Goal: Task Accomplishment & Management: Manage account settings

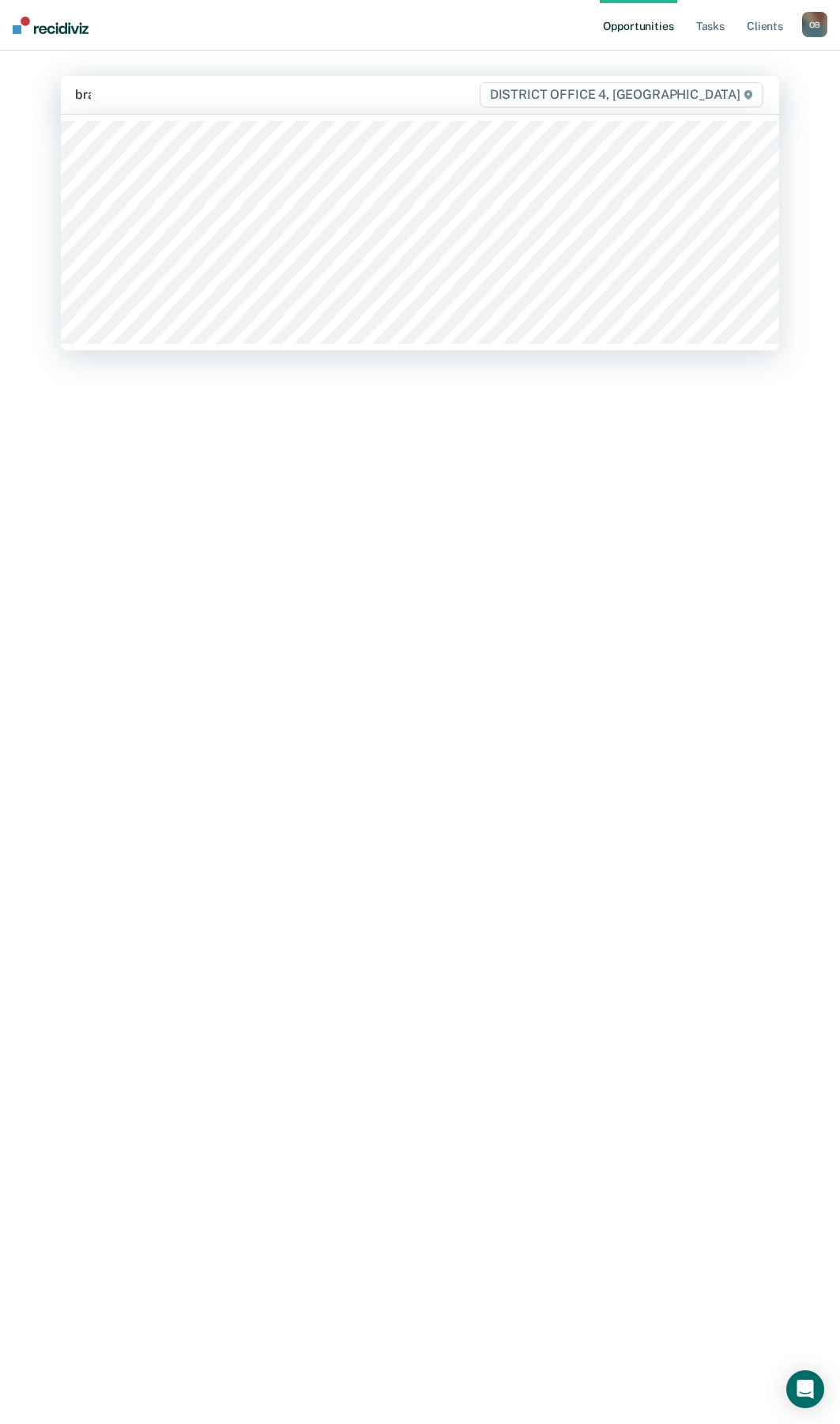
type input "bran"
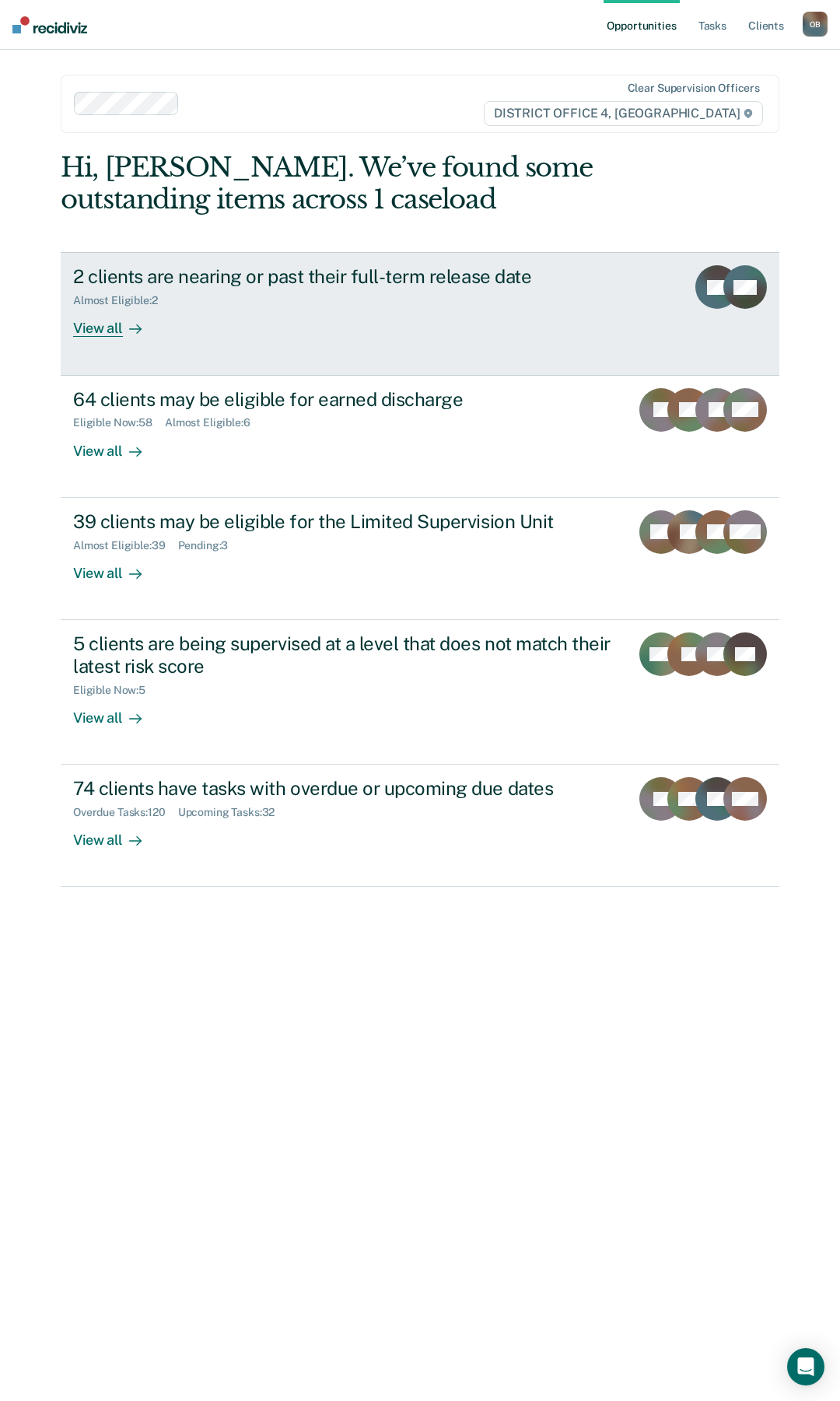
click at [81, 320] on div "View all" at bounding box center [116, 322] width 87 height 31
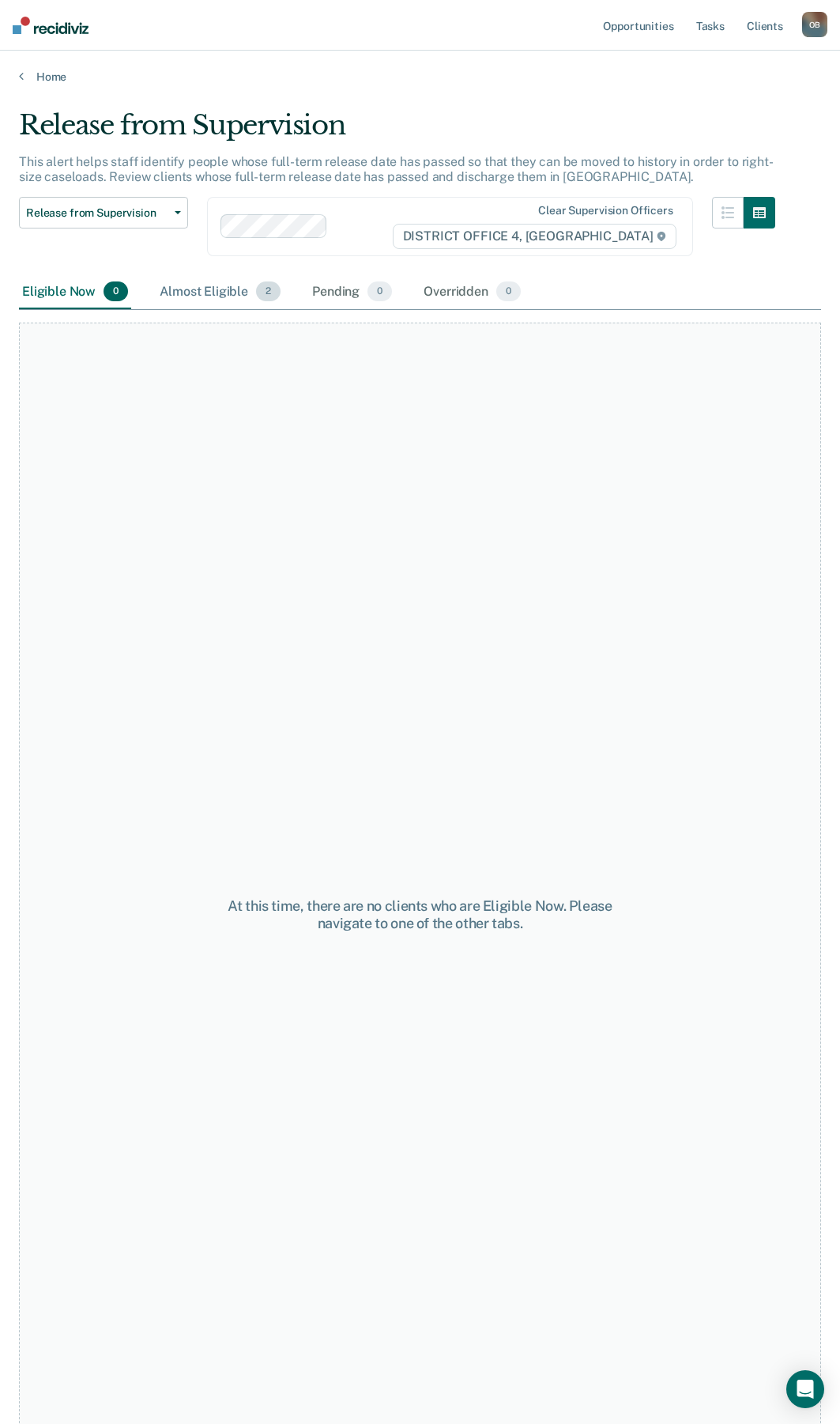
click at [234, 290] on div "Almost Eligible 2" at bounding box center [219, 292] width 128 height 35
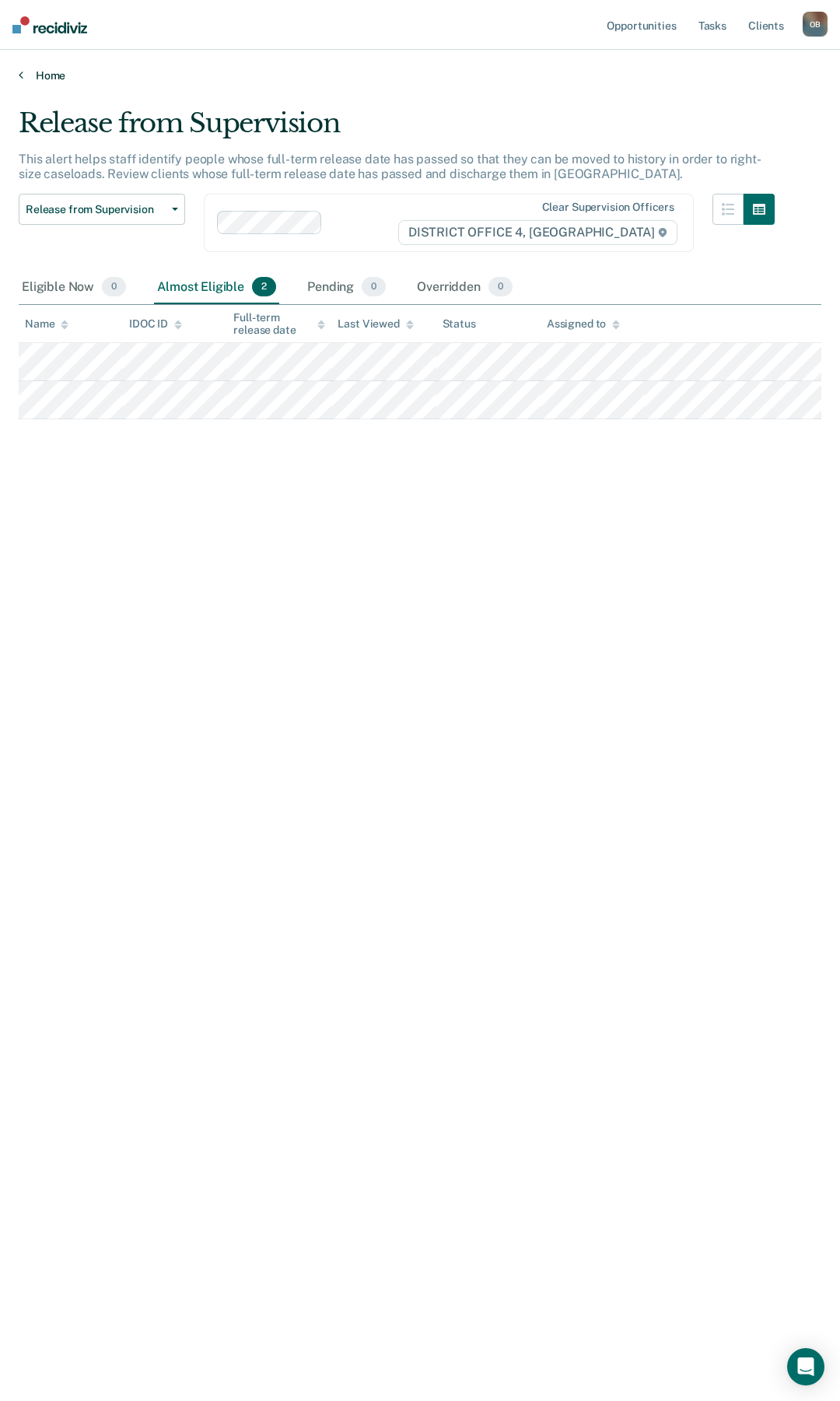
click at [51, 82] on link "Home" at bounding box center [420, 75] width 802 height 14
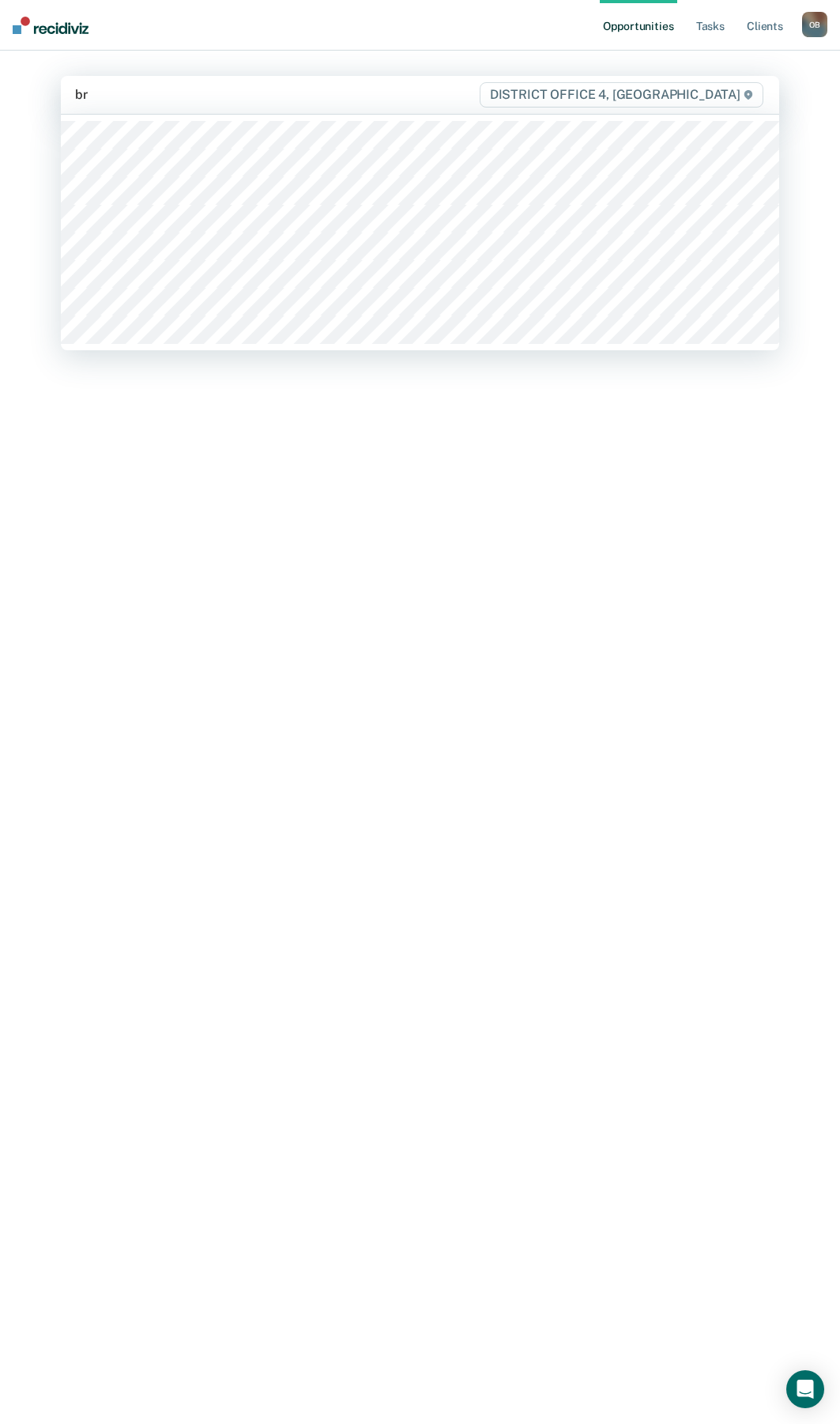
type input "bri"
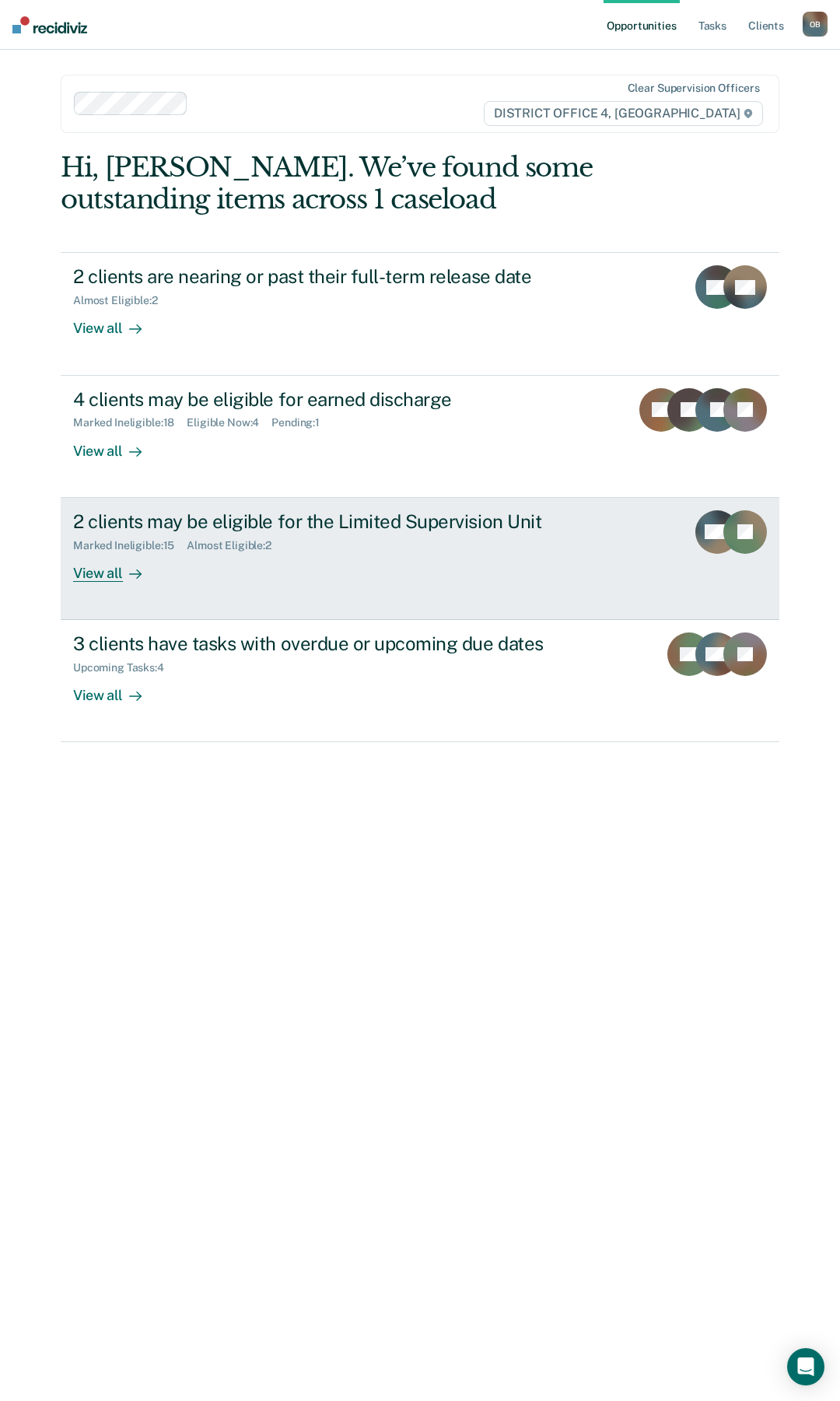
click at [97, 572] on div "View all" at bounding box center [116, 566] width 87 height 31
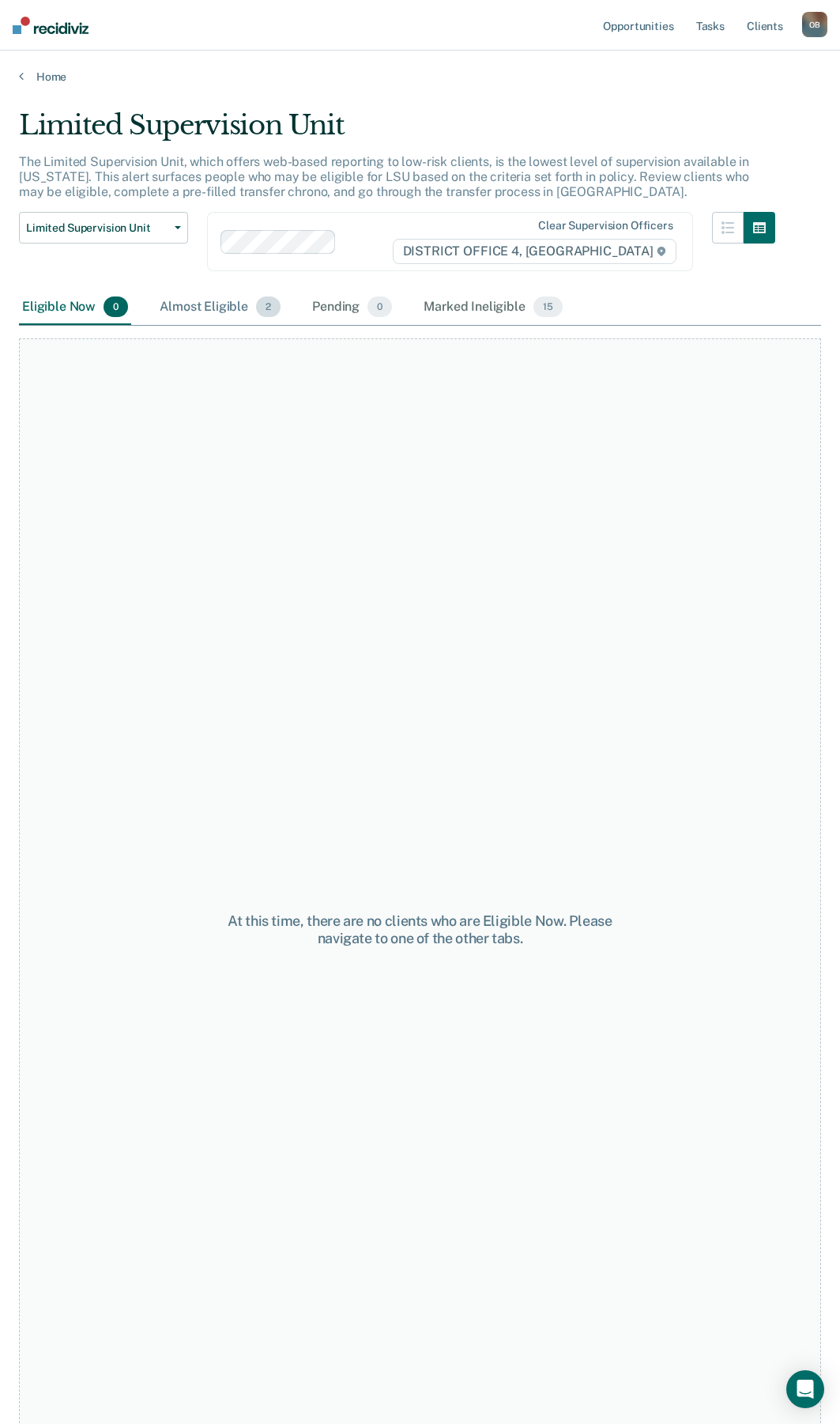
click at [232, 312] on div "Almost Eligible 2" at bounding box center [219, 307] width 128 height 35
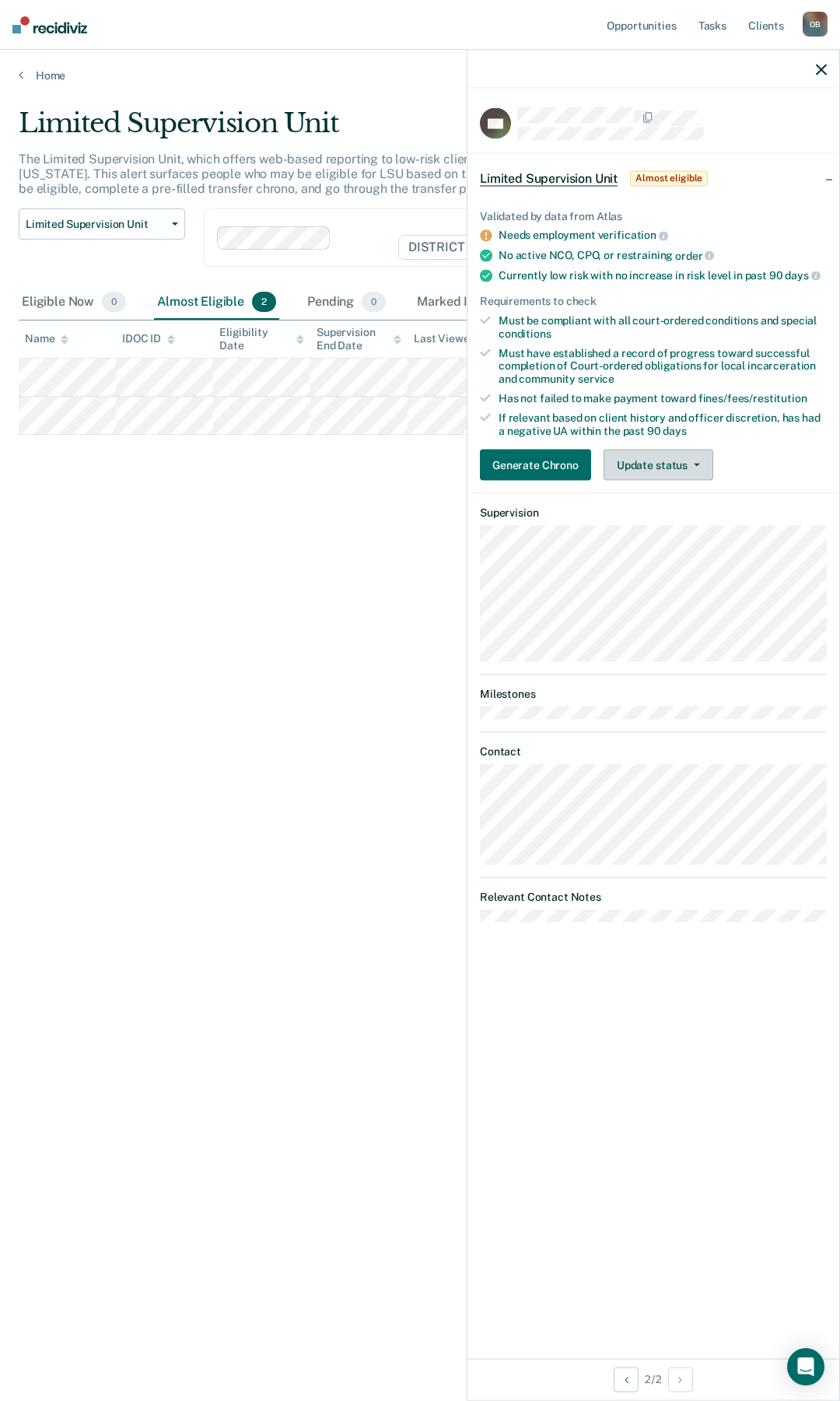
click at [704, 461] on button "Update status" at bounding box center [658, 464] width 110 height 31
click at [678, 526] on button "Mark Ineligible" at bounding box center [678, 528] width 150 height 25
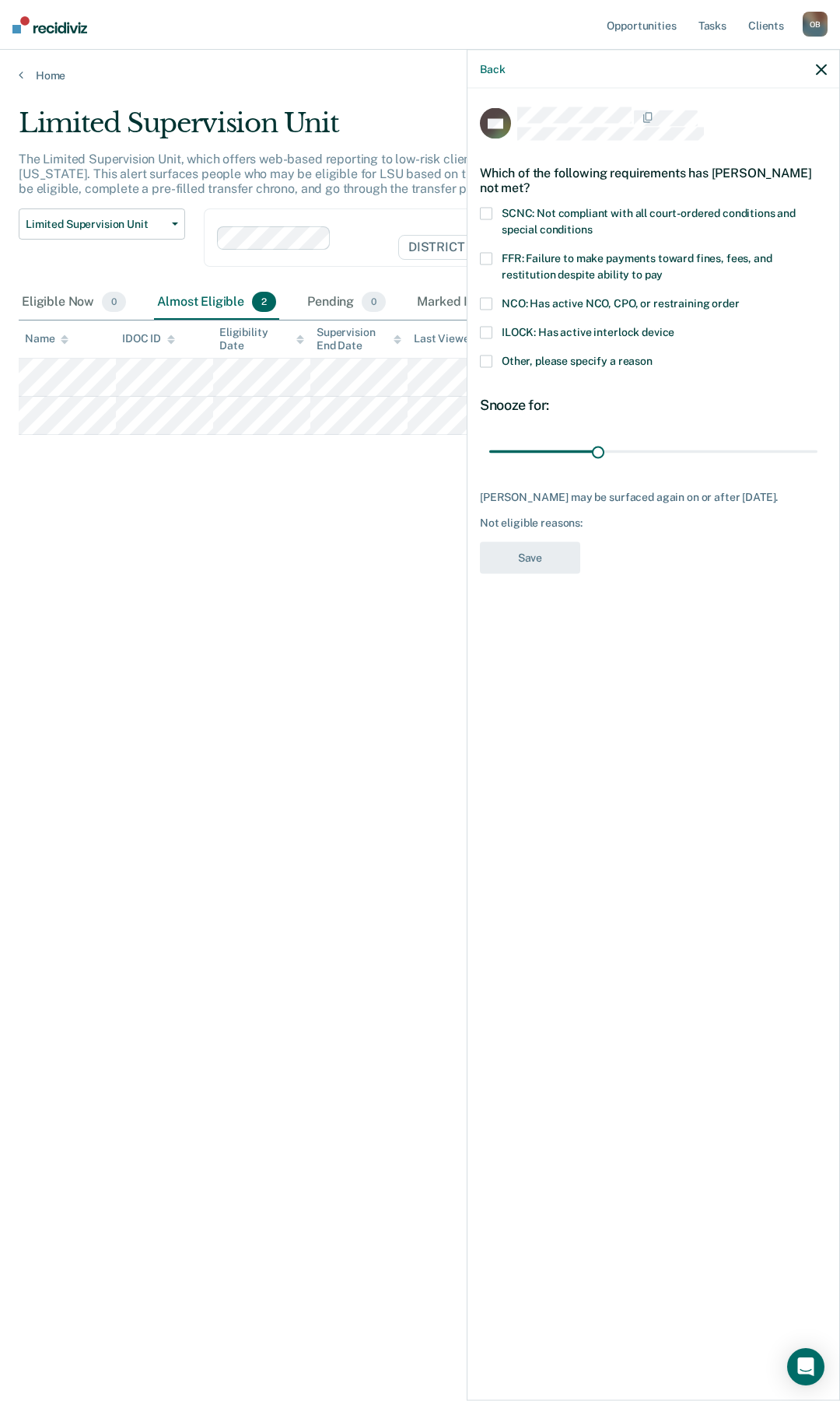
click at [568, 256] on span "FFR: Failure to make payments toward fines, fees, and restitution despite abili…" at bounding box center [636, 266] width 270 height 29
drag, startPoint x: 601, startPoint y: 454, endPoint x: 708, endPoint y: 456, distance: 107.0
type input "61"
click at [708, 456] on input "range" at bounding box center [653, 451] width 328 height 27
click at [526, 574] on button "Save" at bounding box center [530, 558] width 100 height 32
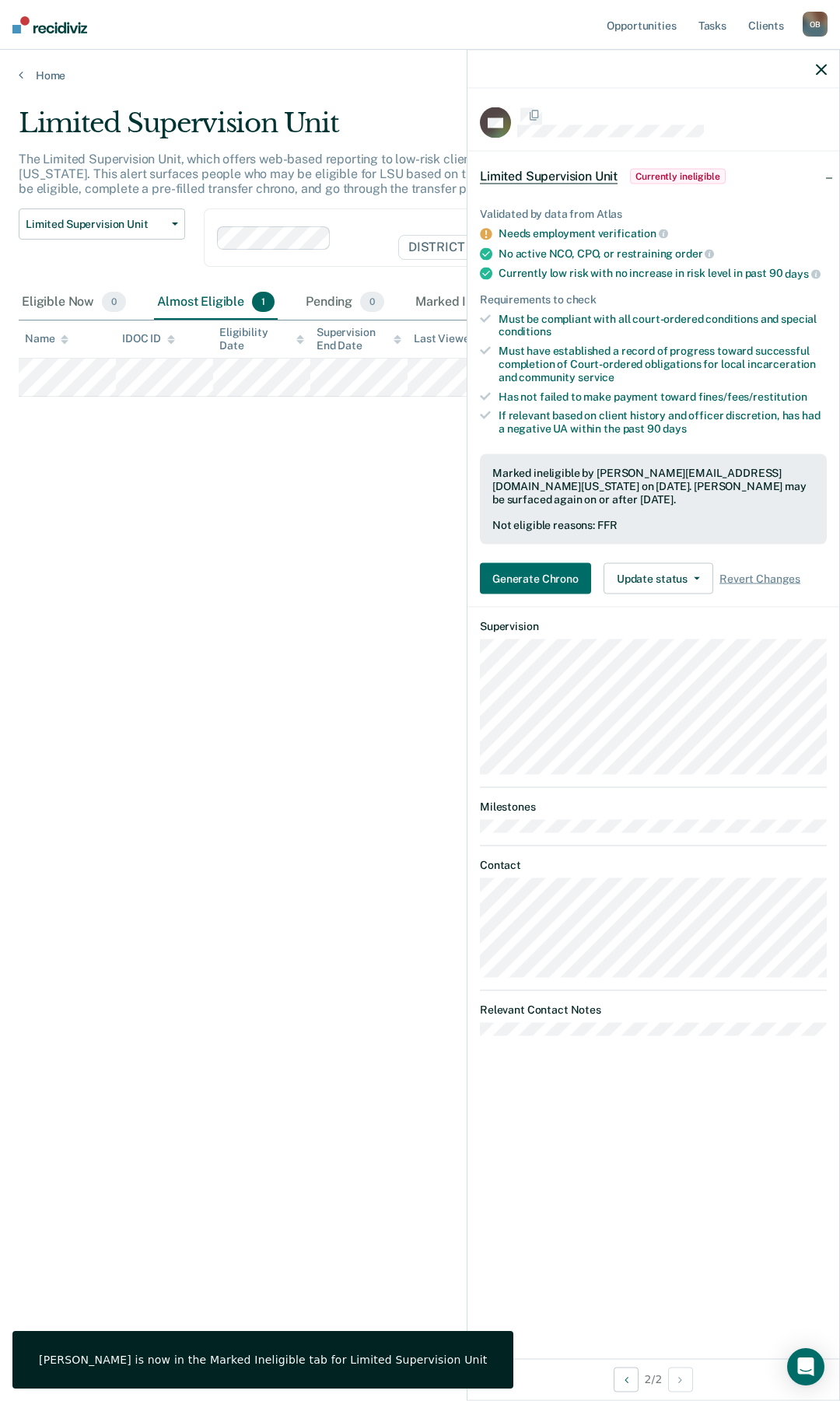
click at [338, 588] on div "Limited Supervision Unit The Limited Supervision Unit, which offers web-based r…" at bounding box center [420, 695] width 802 height 1177
click at [822, 72] on icon "button" at bounding box center [821, 69] width 11 height 11
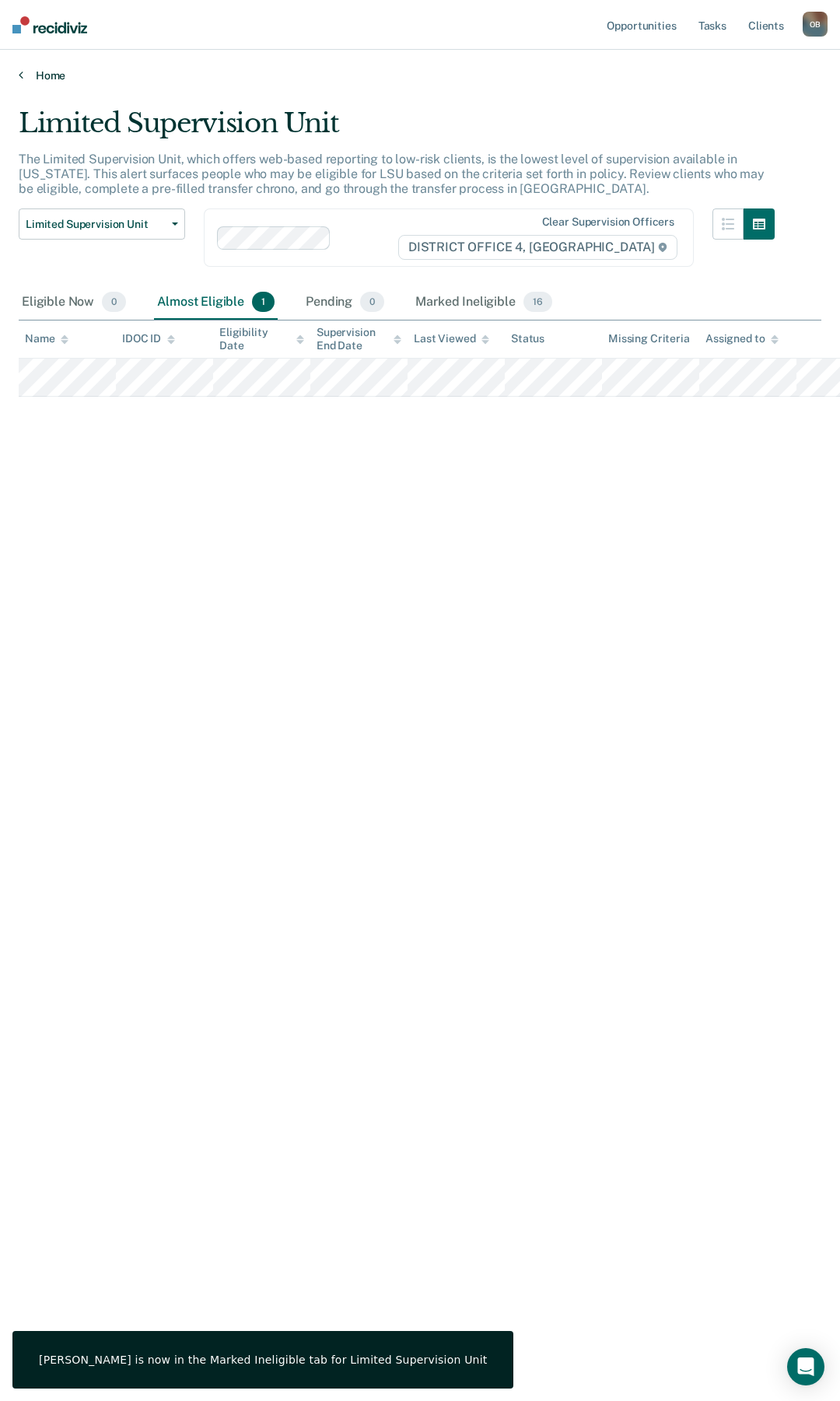
click at [51, 68] on link "Home" at bounding box center [420, 75] width 802 height 14
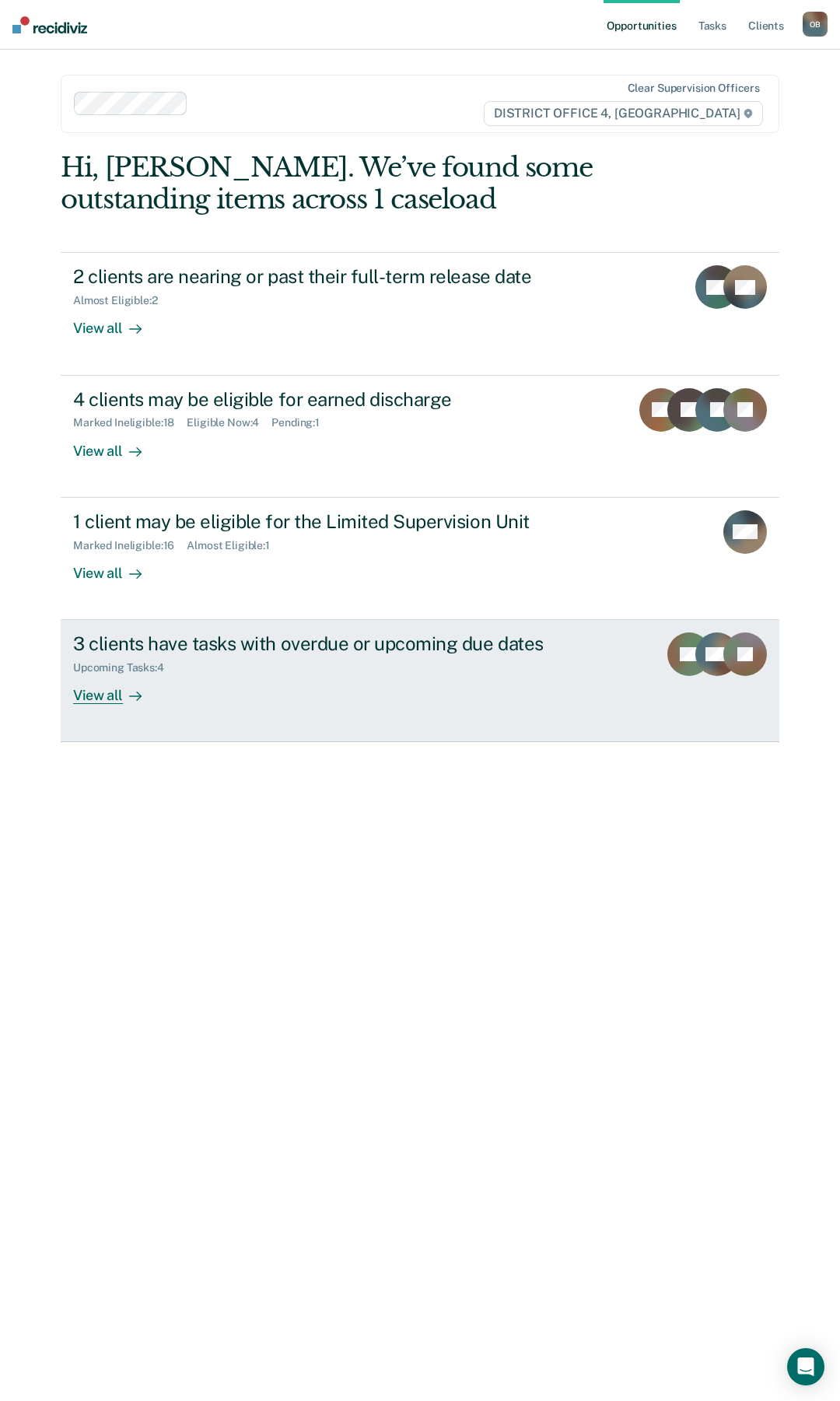
click at [99, 695] on div "View all" at bounding box center [116, 689] width 87 height 31
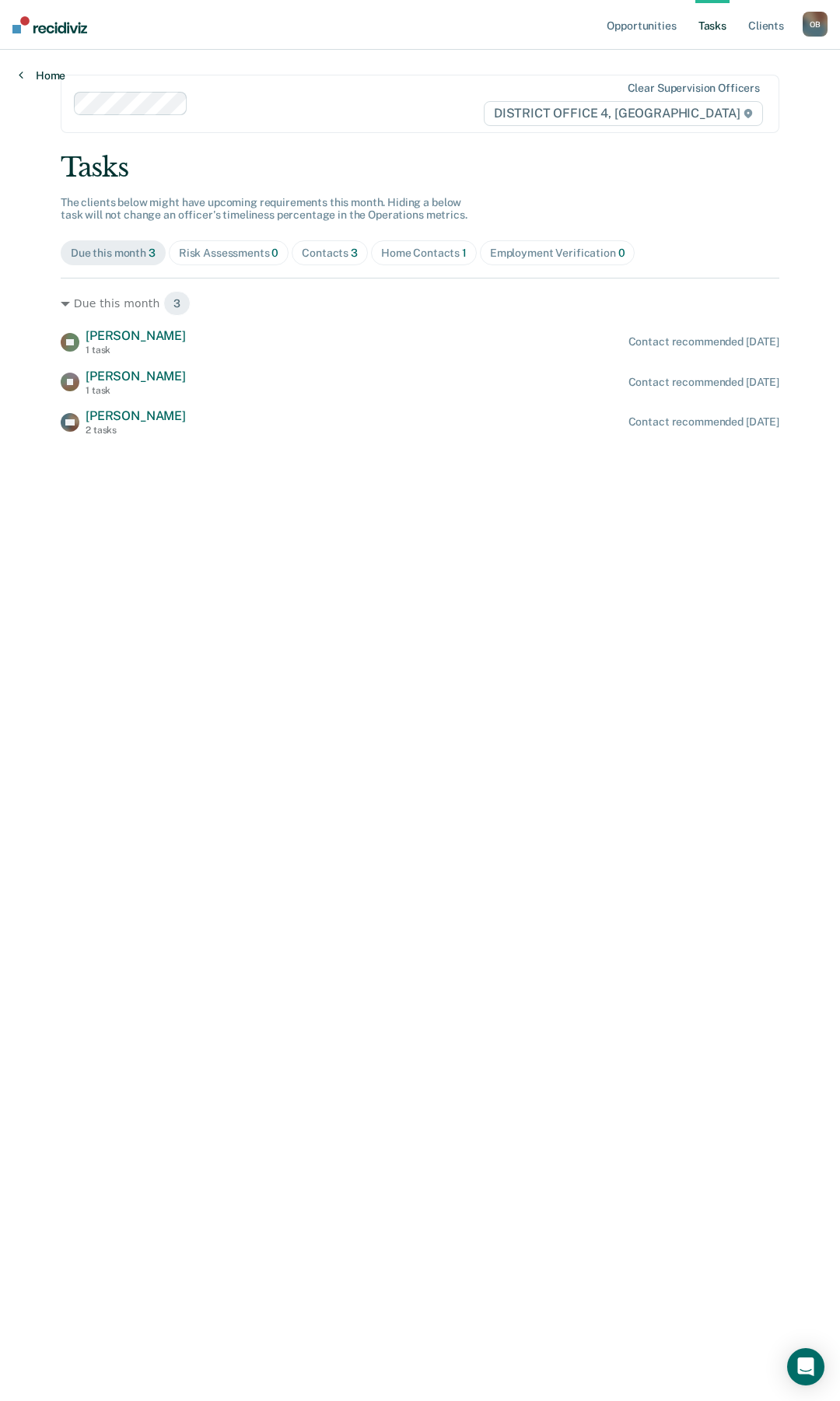
click at [49, 78] on link "Home" at bounding box center [41, 75] width 47 height 14
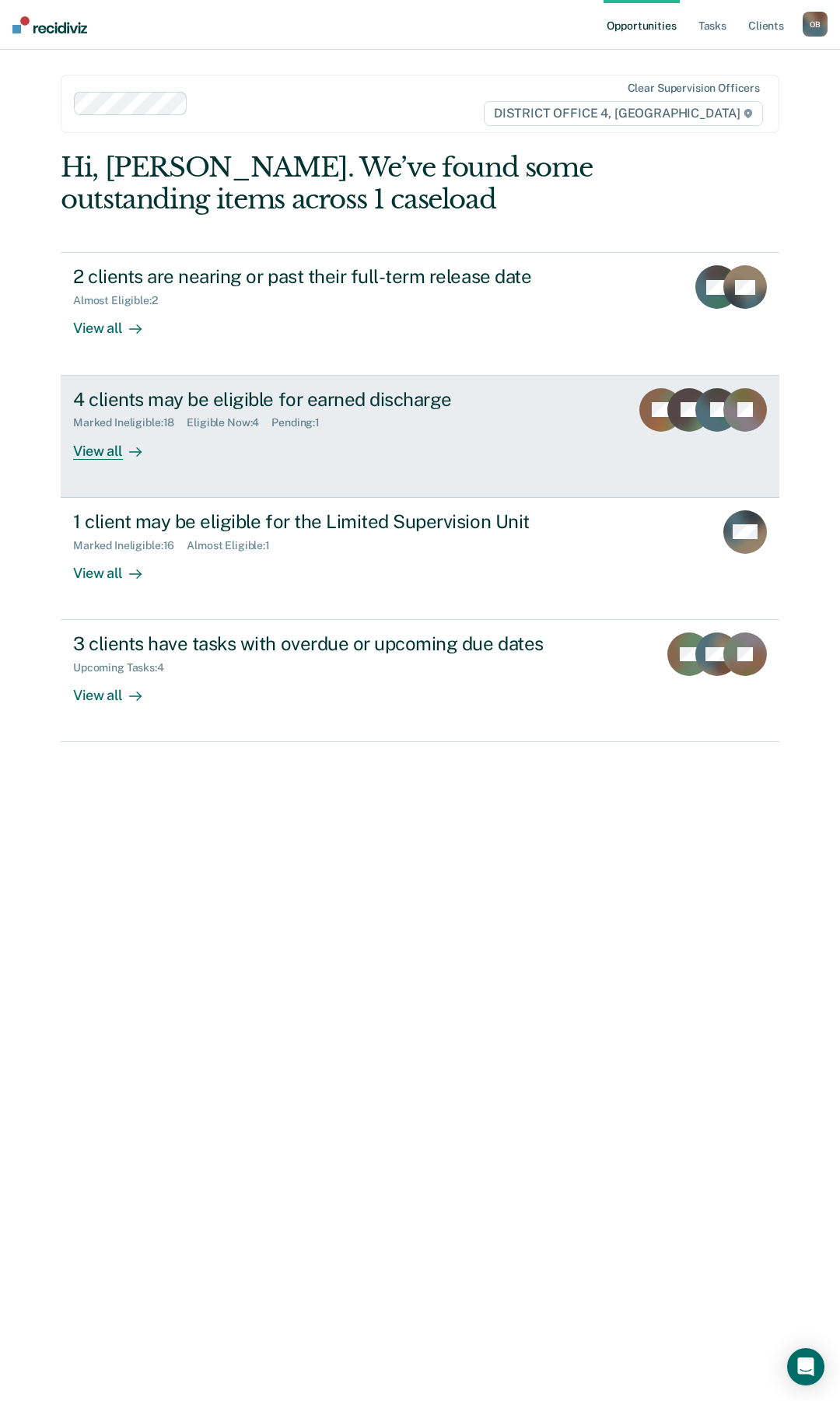
click at [111, 447] on div "View all" at bounding box center [116, 444] width 87 height 31
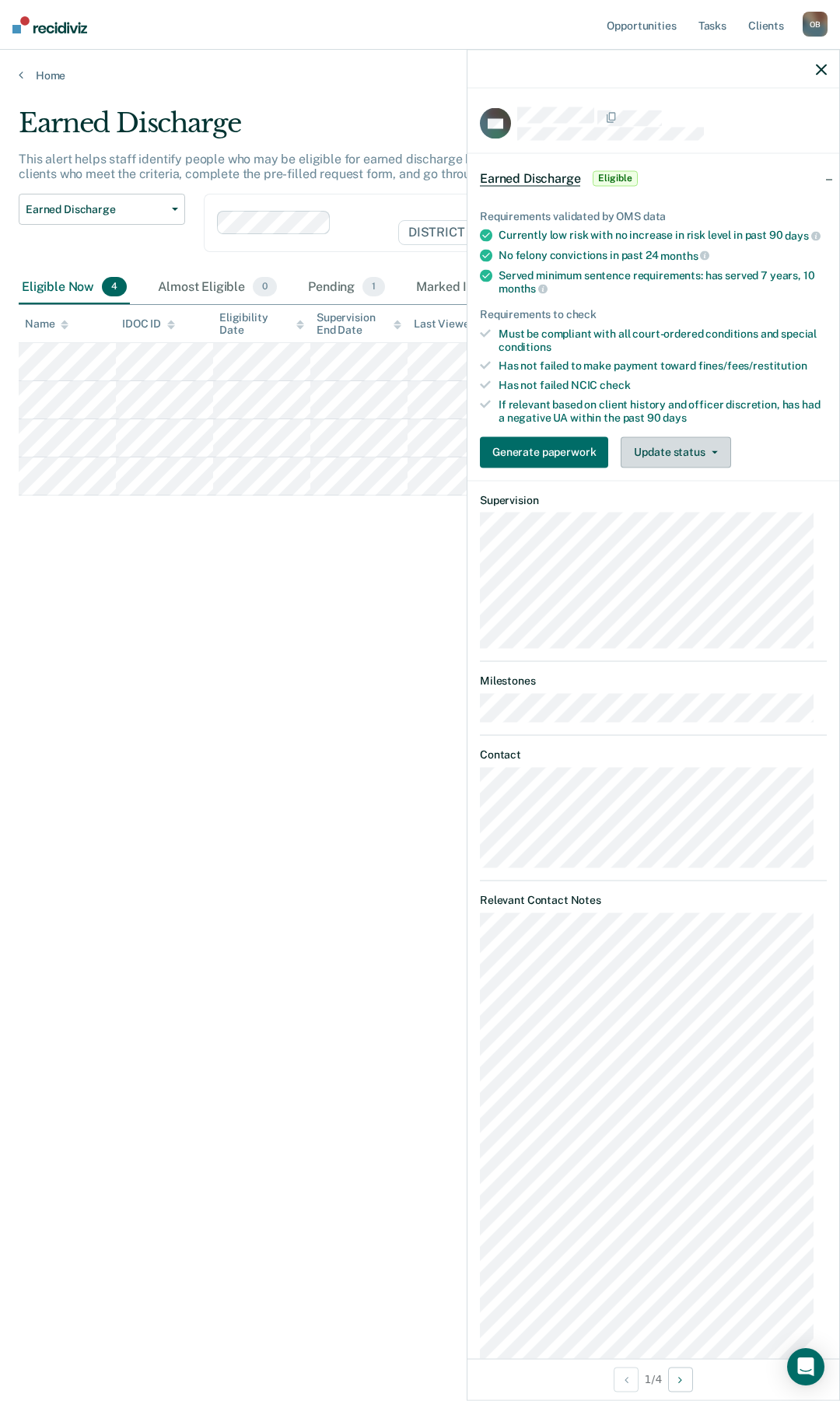
click at [720, 465] on button "Update status" at bounding box center [675, 451] width 110 height 31
click at [732, 525] on button "Mark Ineligible" at bounding box center [695, 514] width 150 height 25
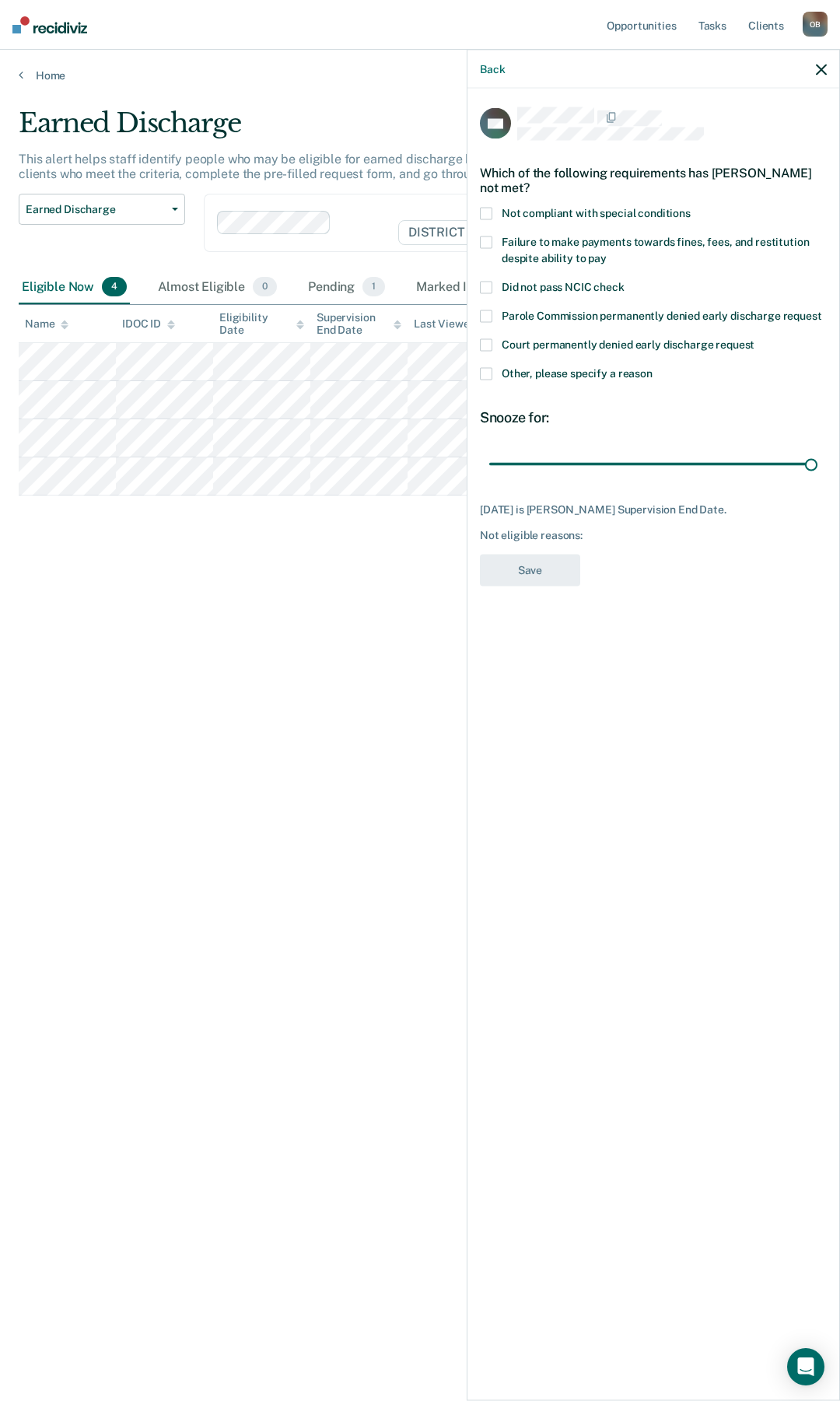
click at [594, 367] on span "Other, please specify a reason" at bounding box center [577, 373] width 151 height 12
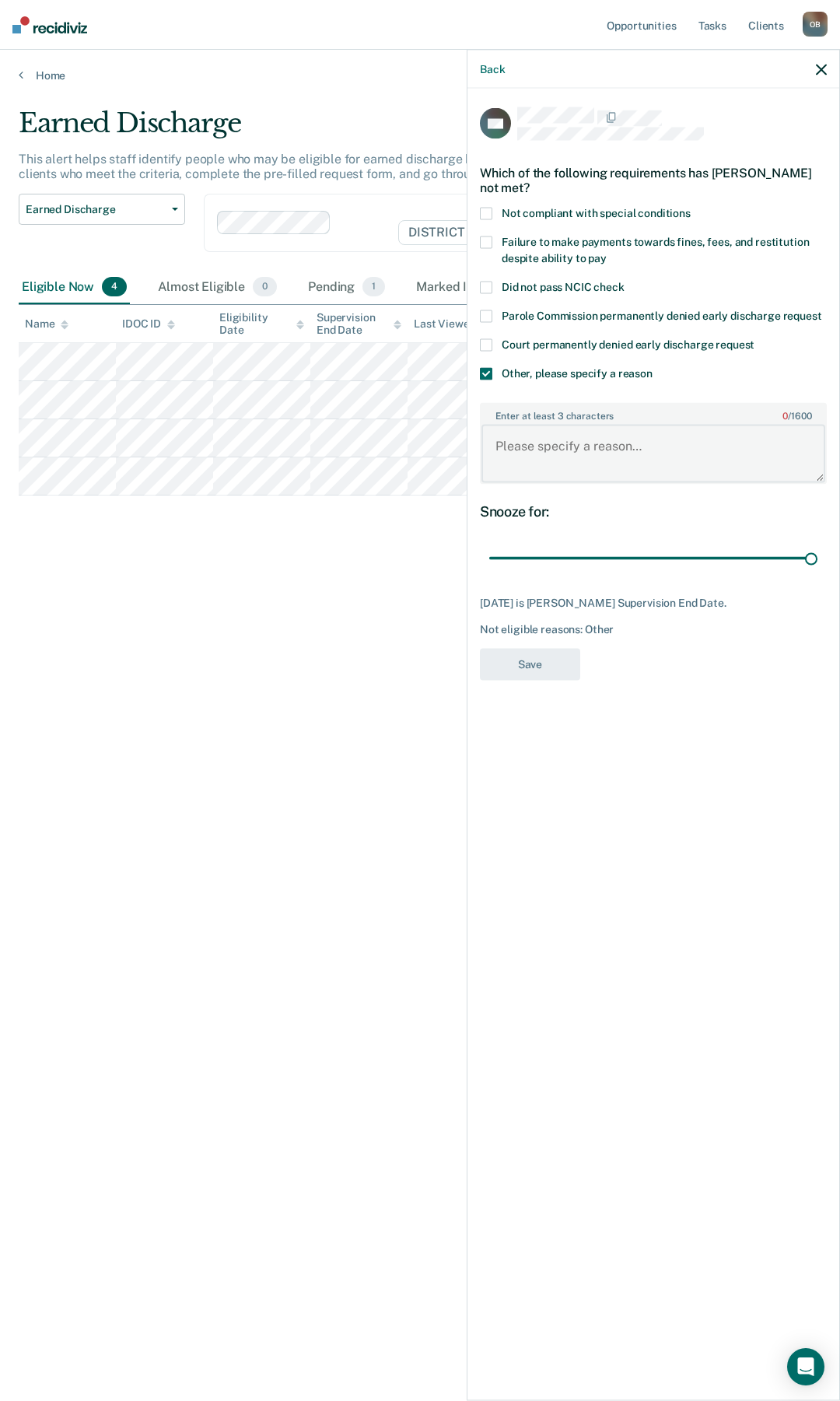
click at [583, 458] on textarea "Enter at least 3 characters 0 / 1600" at bounding box center [653, 454] width 344 height 58
type textarea "D"
type textarea "Off supervision [DATE]"
click at [562, 643] on div "DH Which of the following requirements has [PERSON_NAME] not met? Not compliant…" at bounding box center [653, 398] width 347 height 582
click at [559, 662] on button "Save" at bounding box center [530, 664] width 100 height 32
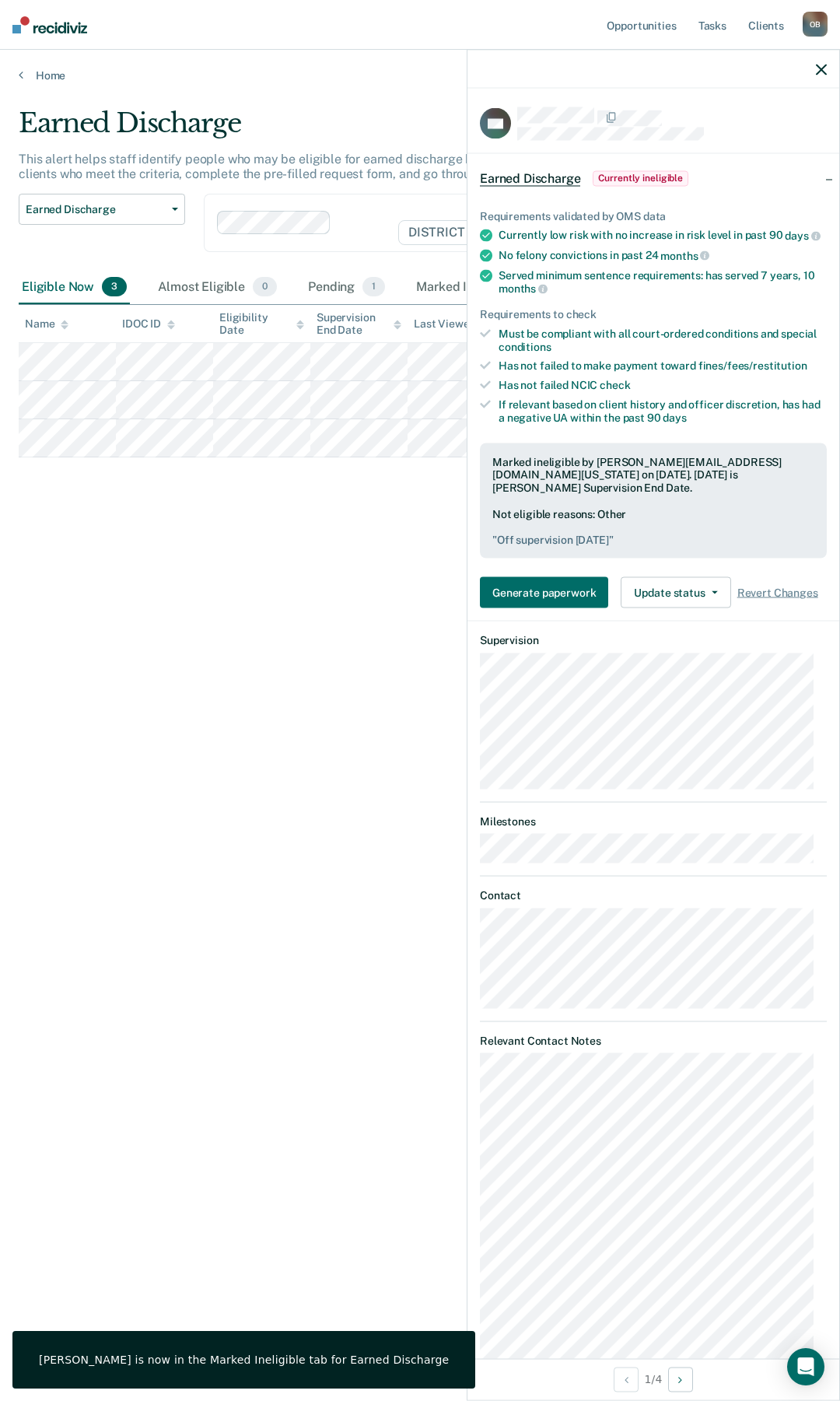
click at [822, 72] on icon "button" at bounding box center [821, 69] width 11 height 11
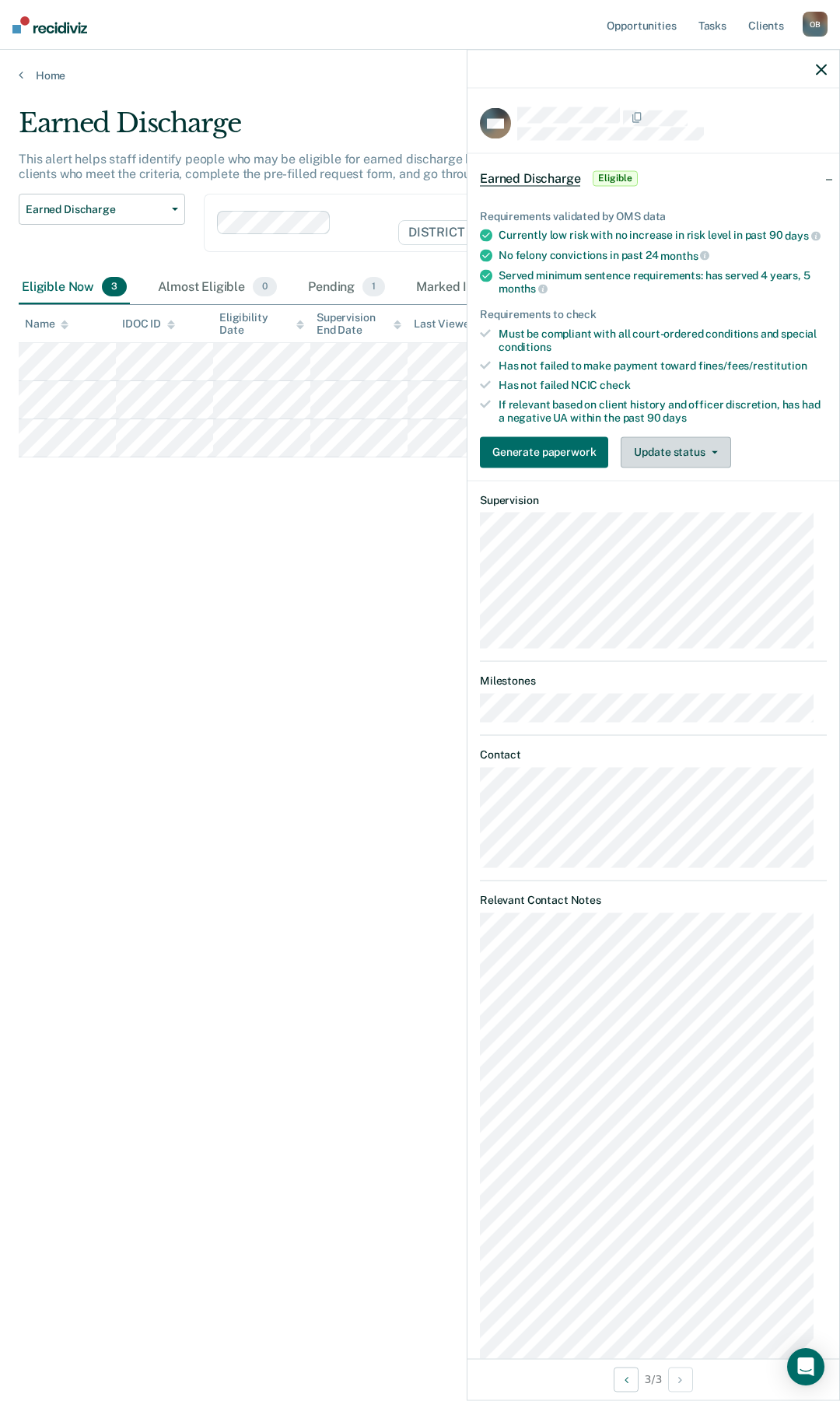
click at [680, 461] on button "Update status" at bounding box center [675, 451] width 110 height 31
click at [679, 527] on button "Mark Ineligible" at bounding box center [695, 514] width 150 height 25
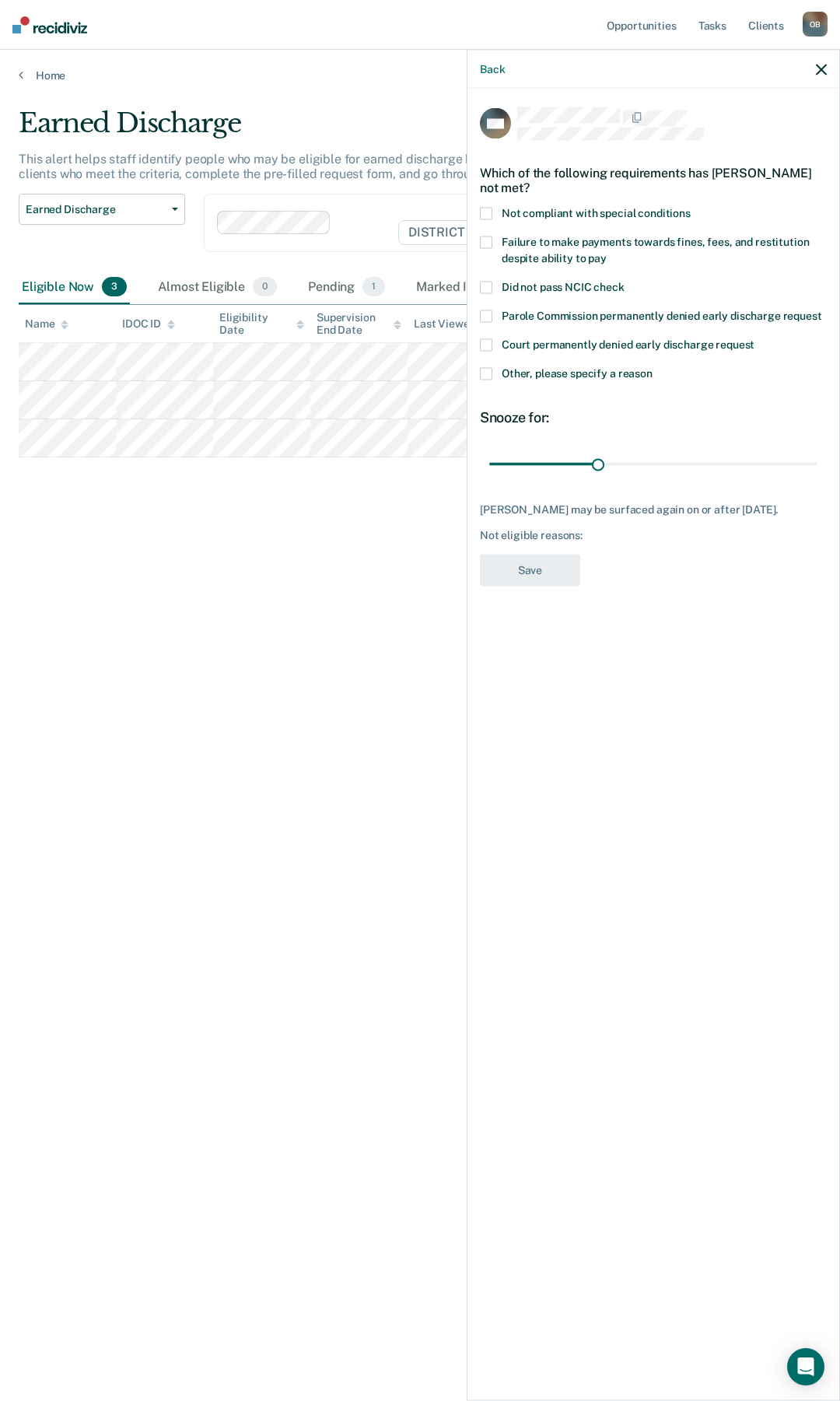
click at [570, 378] on label "Other, please specify a reason" at bounding box center [653, 376] width 347 height 17
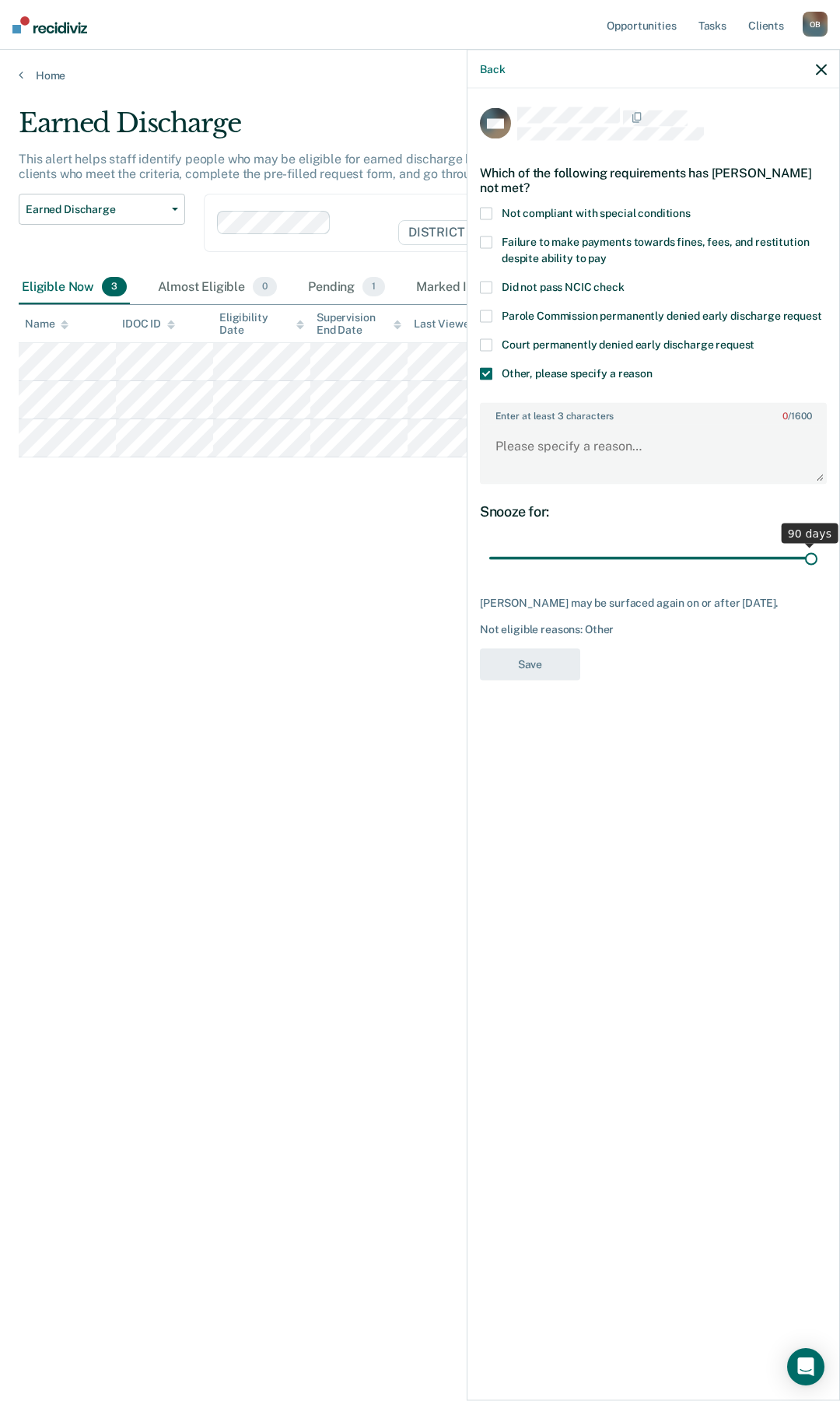
drag, startPoint x: 600, startPoint y: 559, endPoint x: 850, endPoint y: 558, distance: 250.0
type input "90"
click at [817, 558] on input "range" at bounding box center [653, 557] width 328 height 27
click at [592, 451] on textarea "Enter at least 3 characters 0 / 1600" at bounding box center [653, 454] width 344 height 58
type textarea "Currently in treatment and"
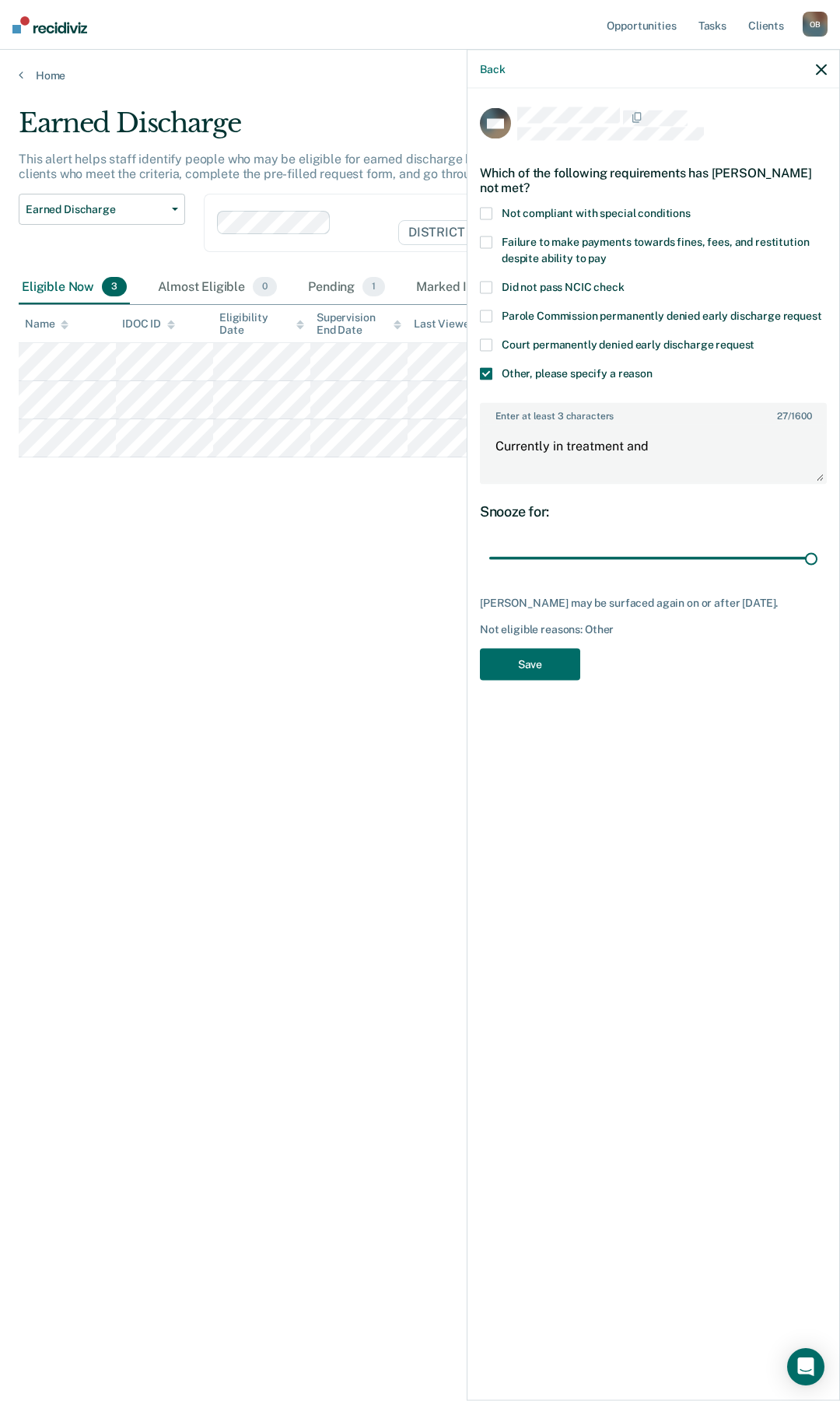
click at [569, 256] on span "Failure to make payments towards fines, fees, and restitution despite ability t…" at bounding box center [655, 249] width 307 height 29
click at [524, 672] on button "Save" at bounding box center [530, 664] width 100 height 32
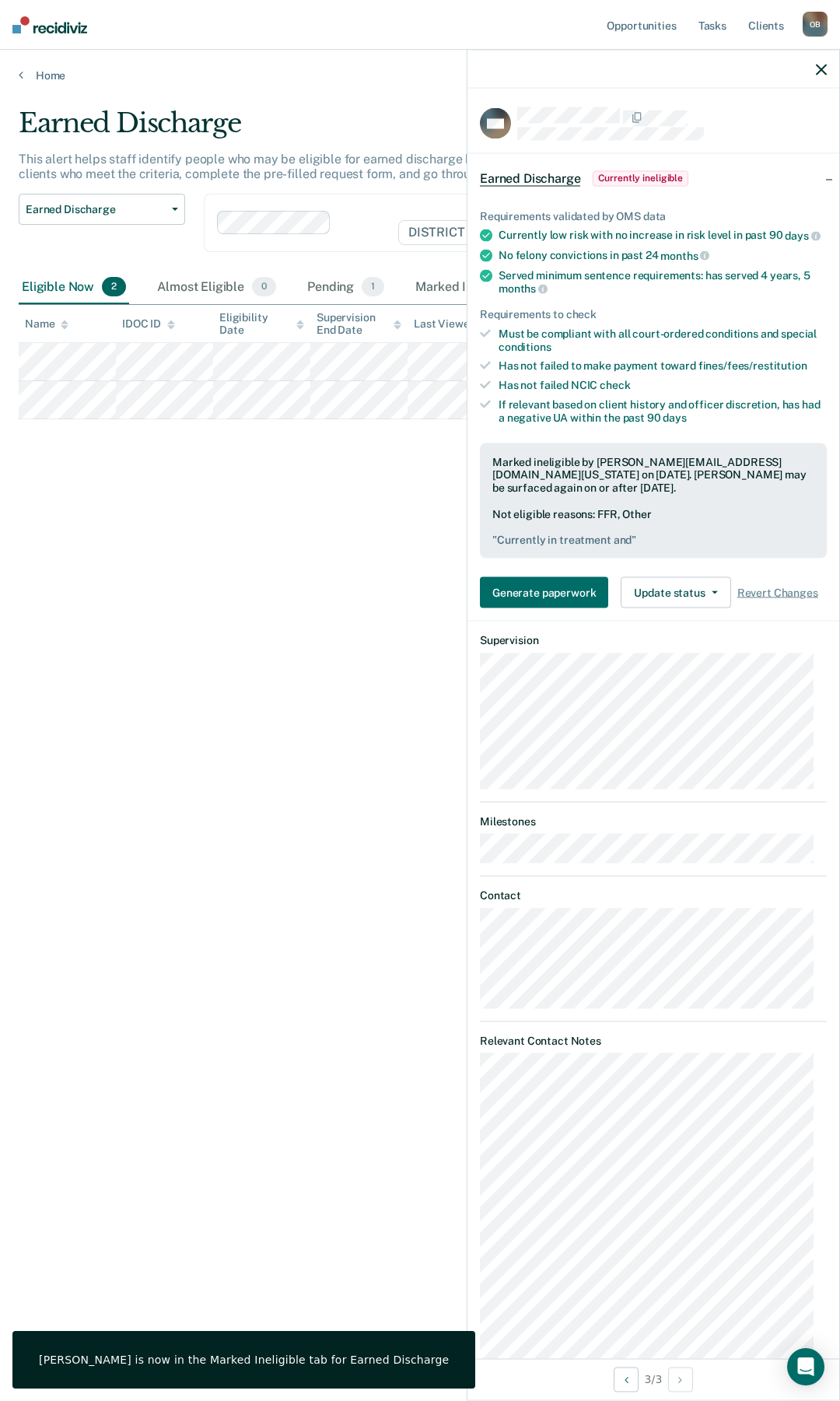
click at [827, 71] on div at bounding box center [653, 69] width 372 height 39
click at [821, 72] on icon "button" at bounding box center [821, 69] width 11 height 11
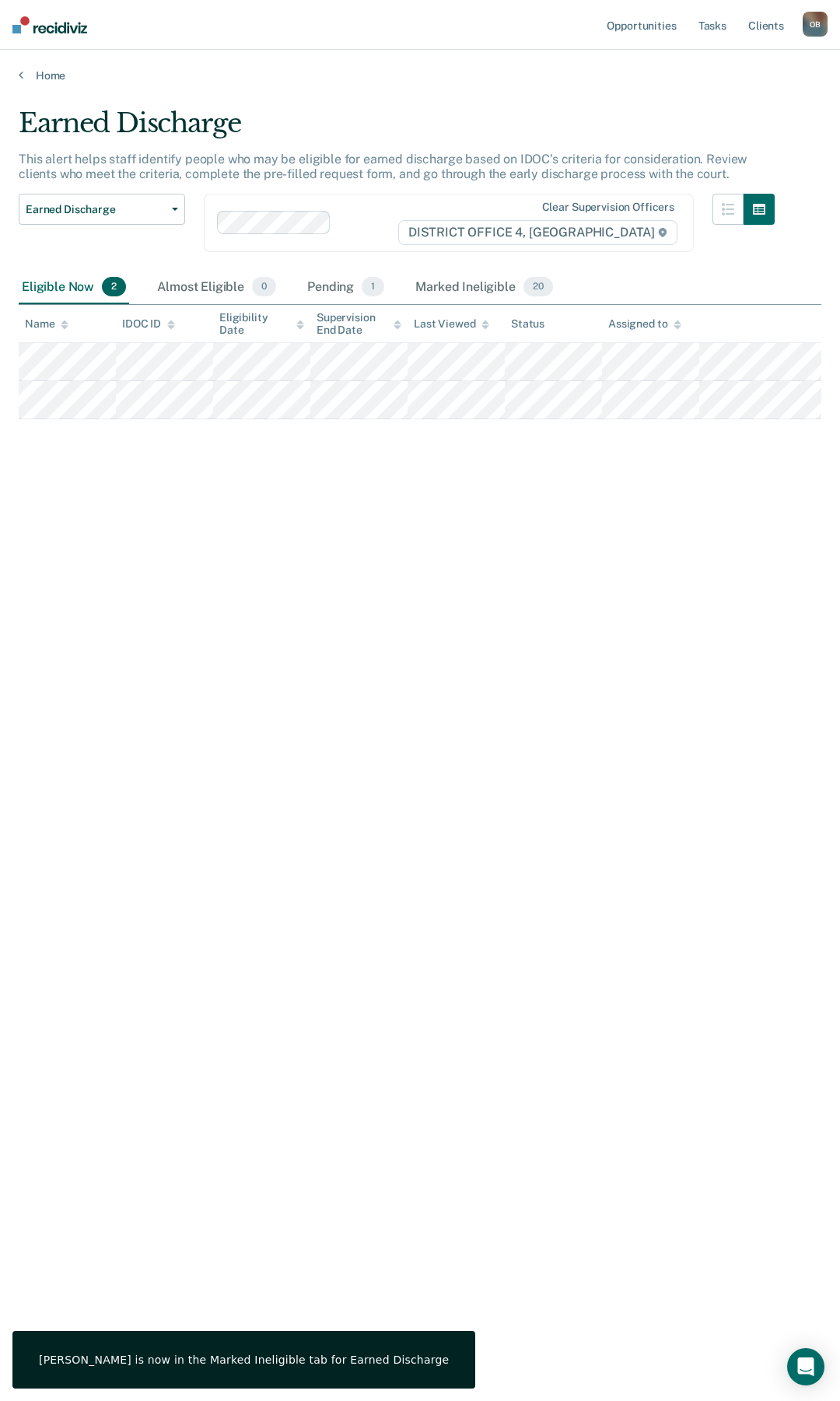
click at [331, 522] on div "Earned Discharge This alert helps staff identify people who may be eligible for…" at bounding box center [420, 695] width 802 height 1177
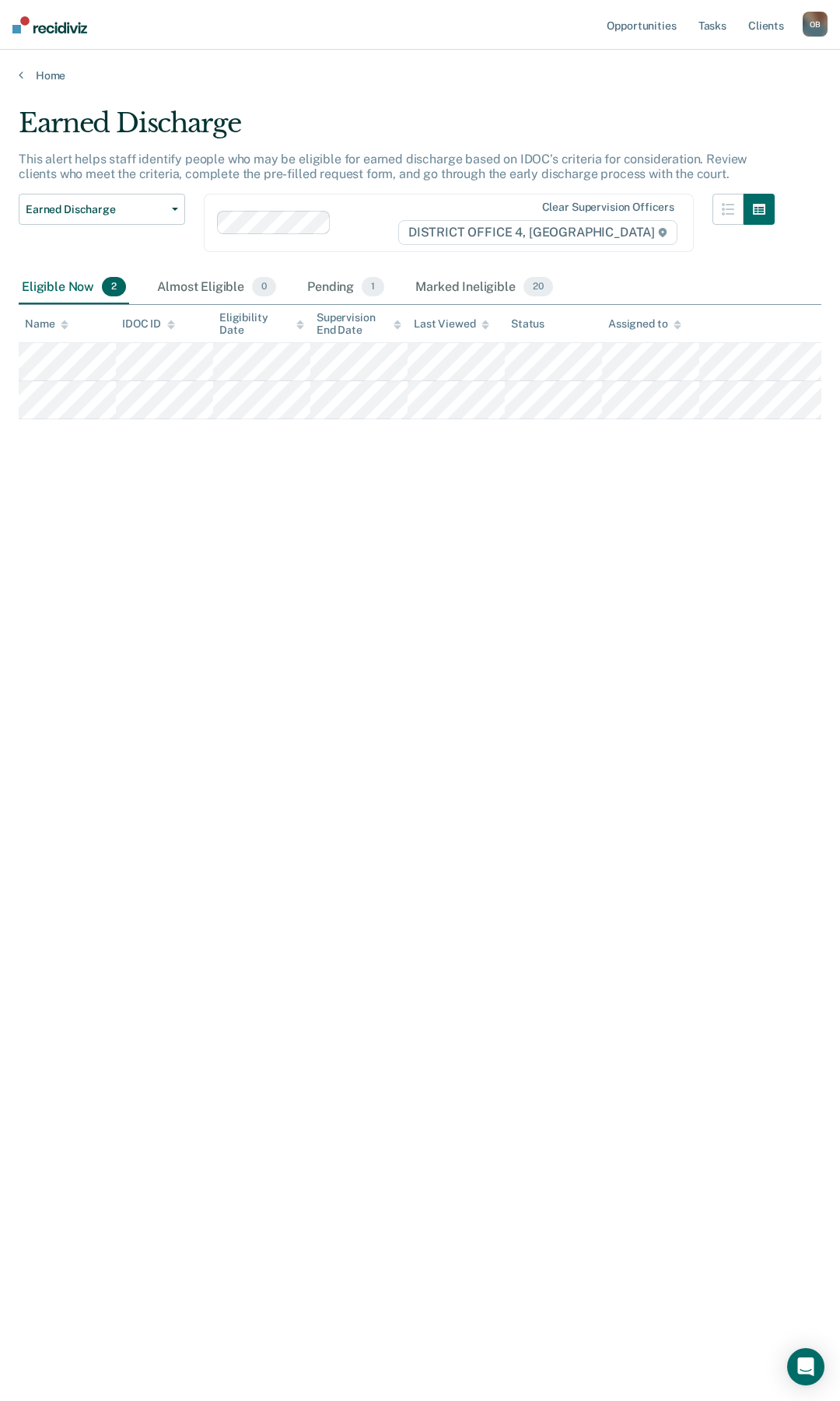
click at [189, 598] on div "Earned Discharge This alert helps staff identify people who may be eligible for…" at bounding box center [420, 695] width 802 height 1177
click at [45, 72] on link "Home" at bounding box center [420, 75] width 802 height 14
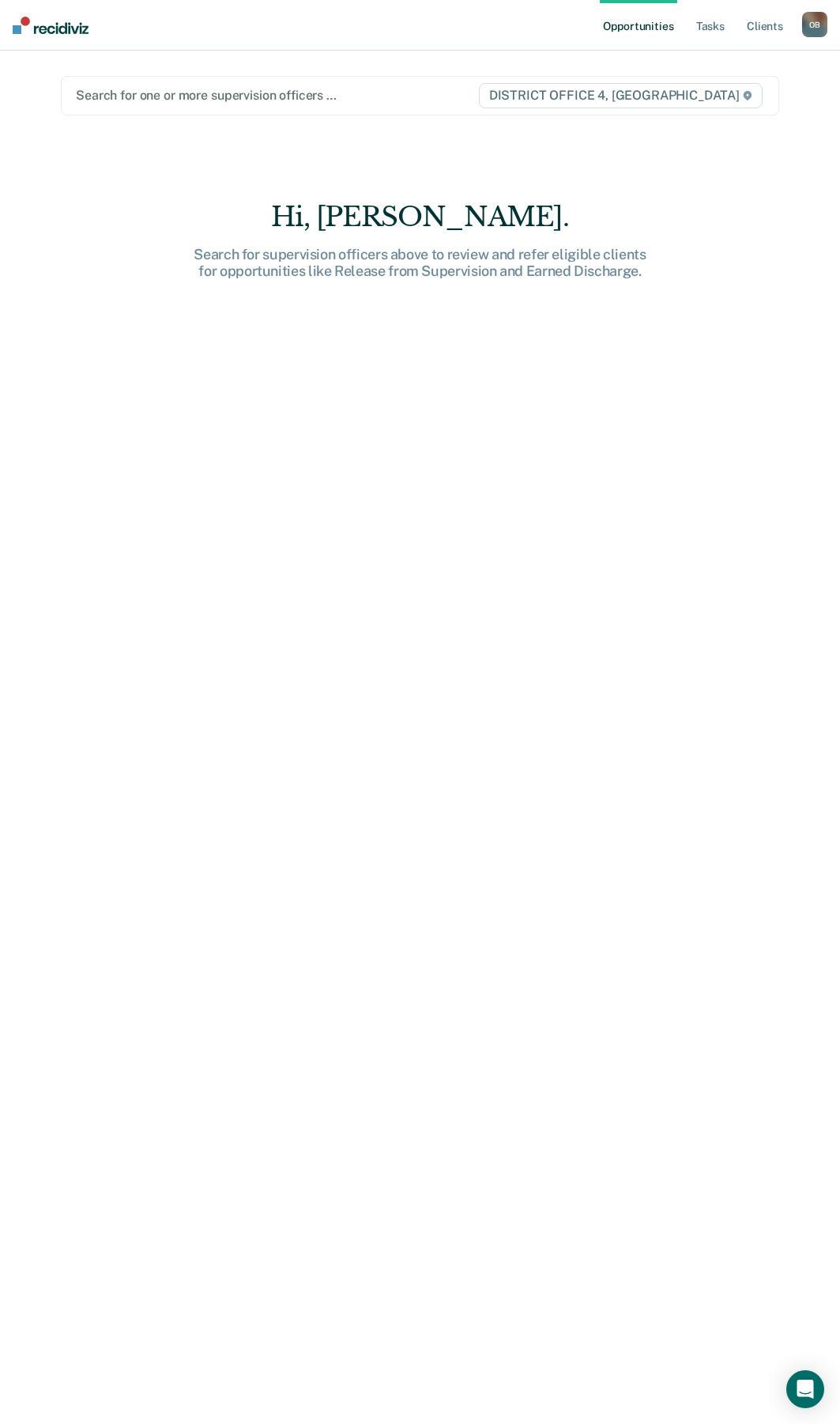
click at [171, 92] on div at bounding box center [276, 95] width 401 height 18
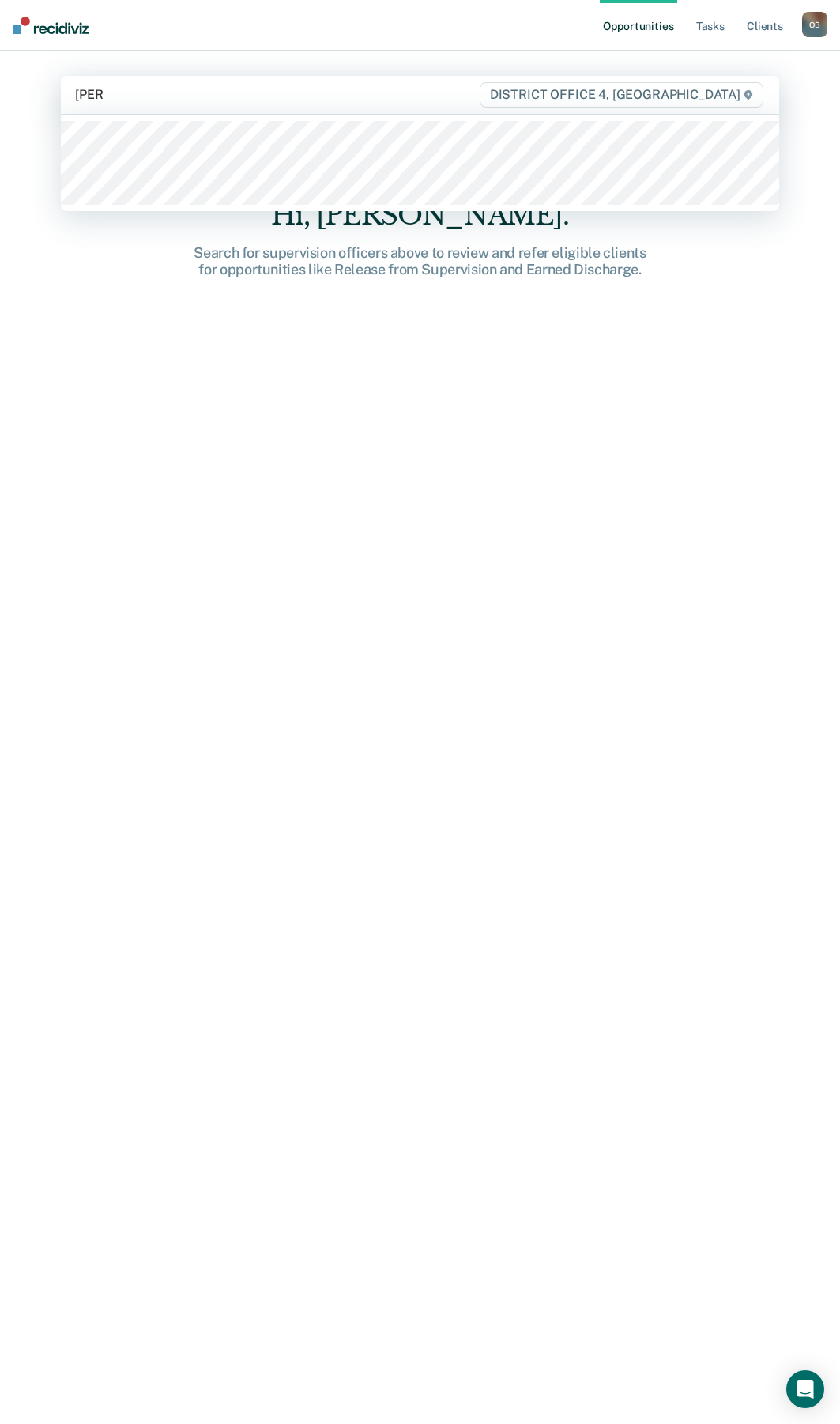
type input "[PERSON_NAME]"
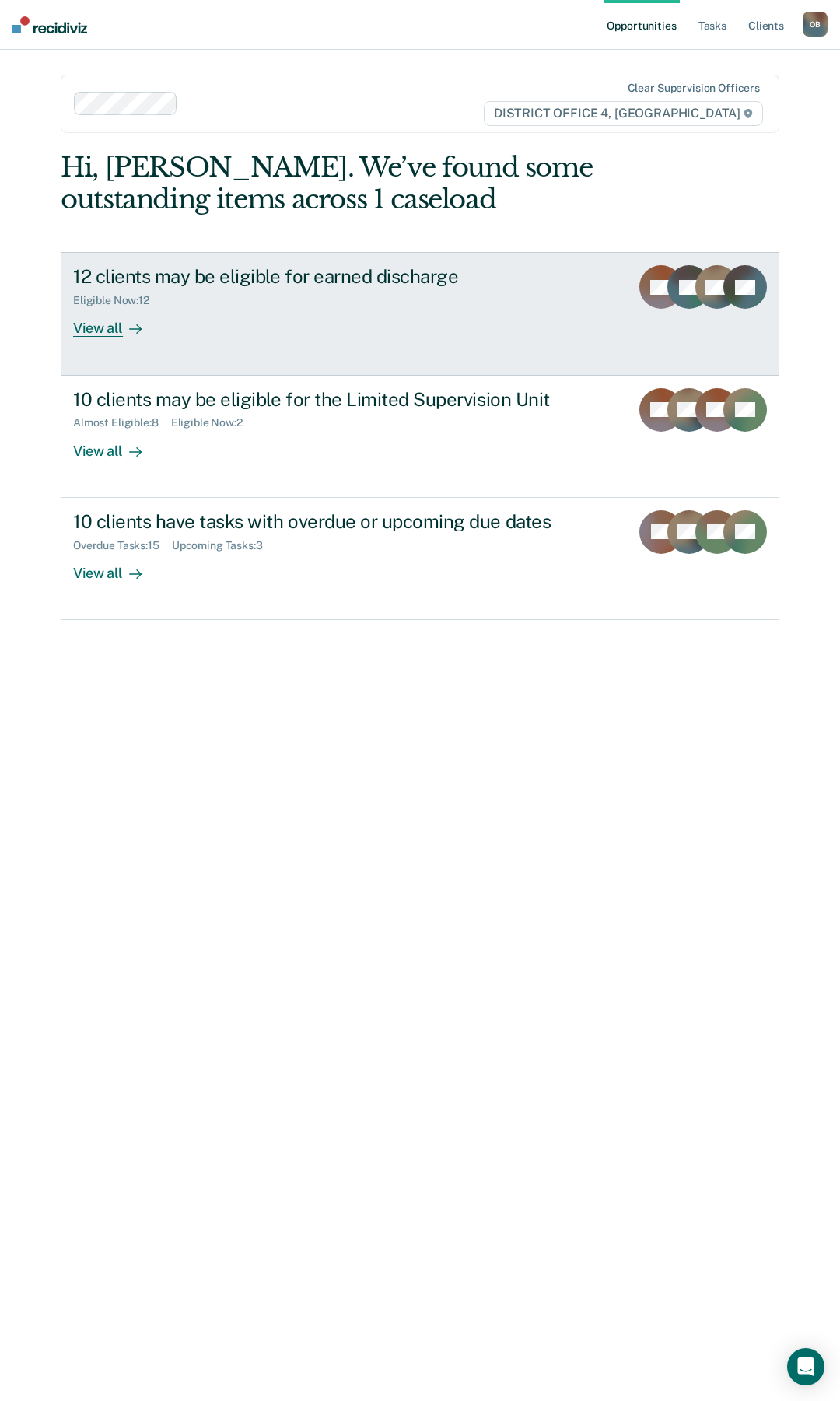
click at [95, 336] on div "View all" at bounding box center [116, 322] width 87 height 31
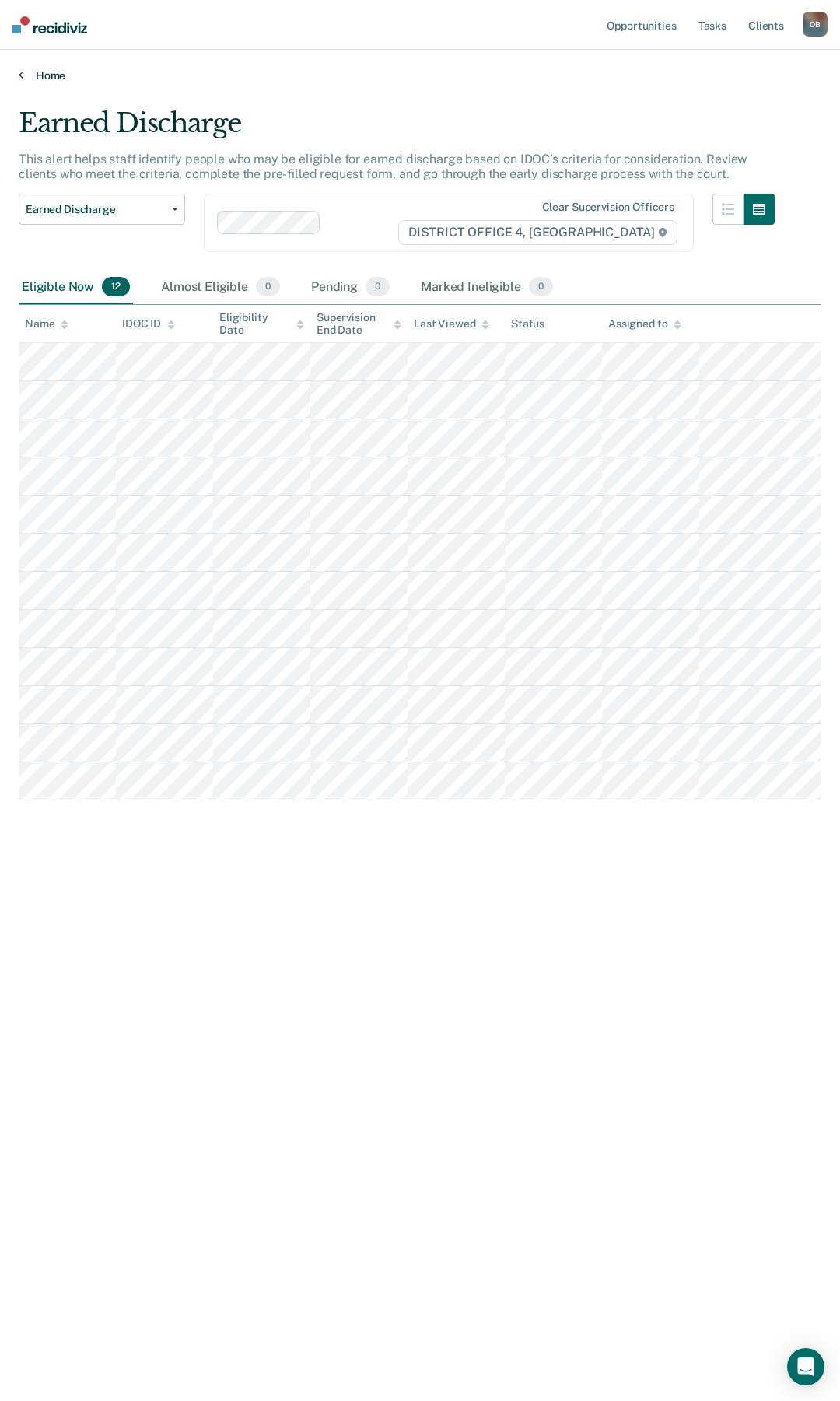
click at [50, 76] on link "Home" at bounding box center [420, 75] width 802 height 14
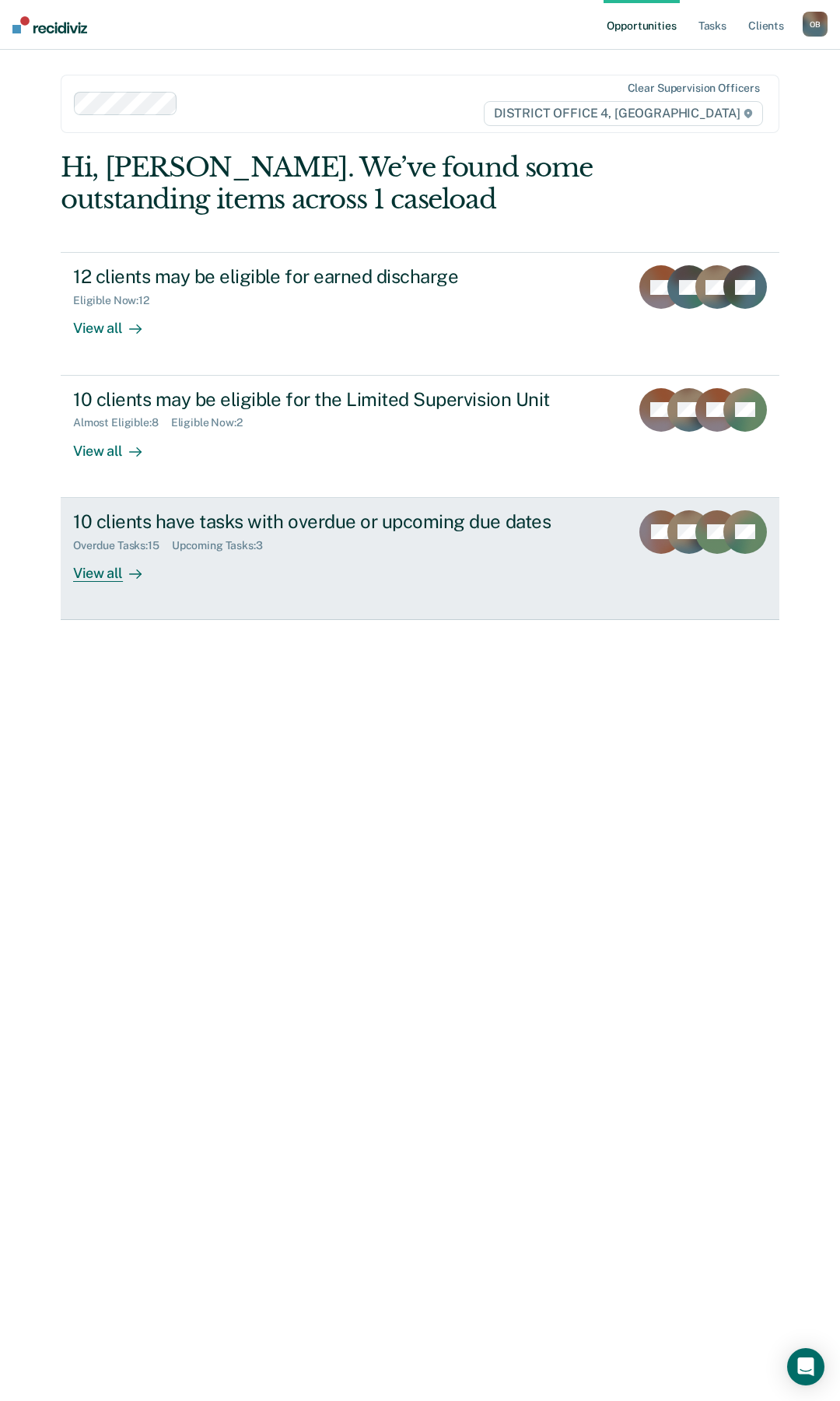
click at [98, 577] on div "View all" at bounding box center [116, 566] width 87 height 31
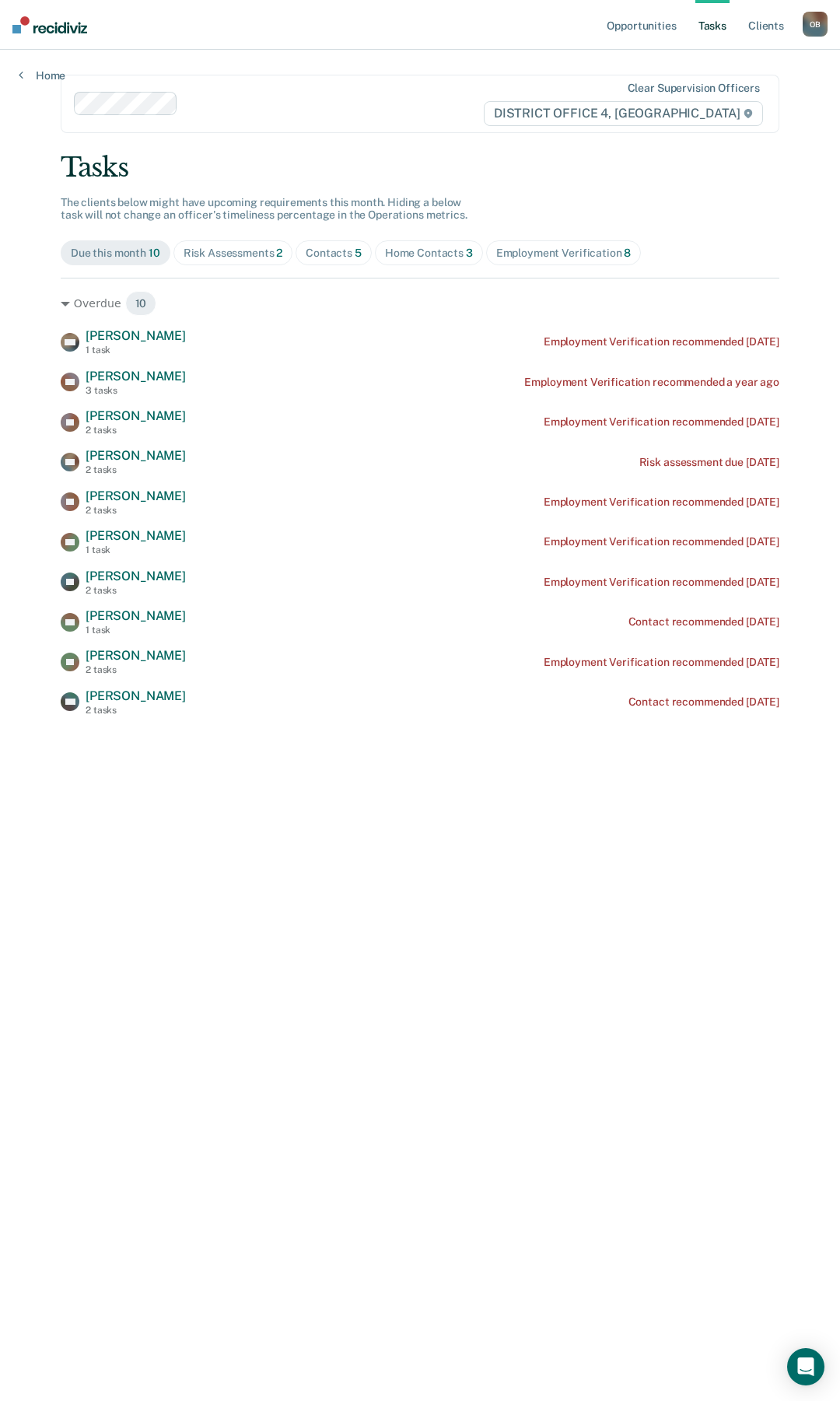
click at [344, 909] on main "Clear supervision officers DISTRICT OFFICE 4, BOISE Tasks The clients below mig…" at bounding box center [420, 707] width 756 height 1313
click at [58, 75] on link "Home" at bounding box center [41, 75] width 47 height 14
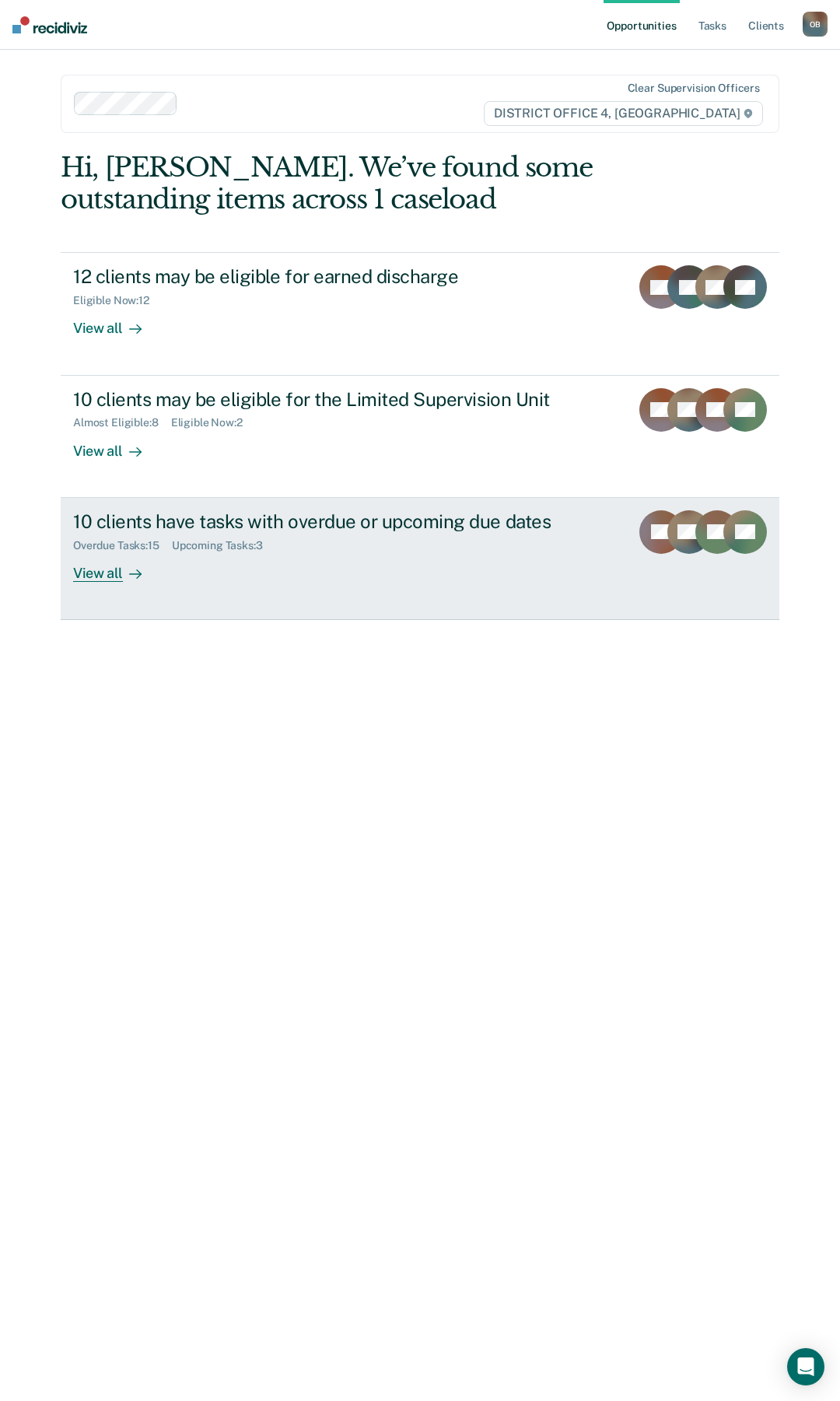
click at [107, 588] on link "10 clients have tasks with overdue or upcoming due dates Overdue Tasks : 15 Upc…" at bounding box center [420, 558] width 719 height 122
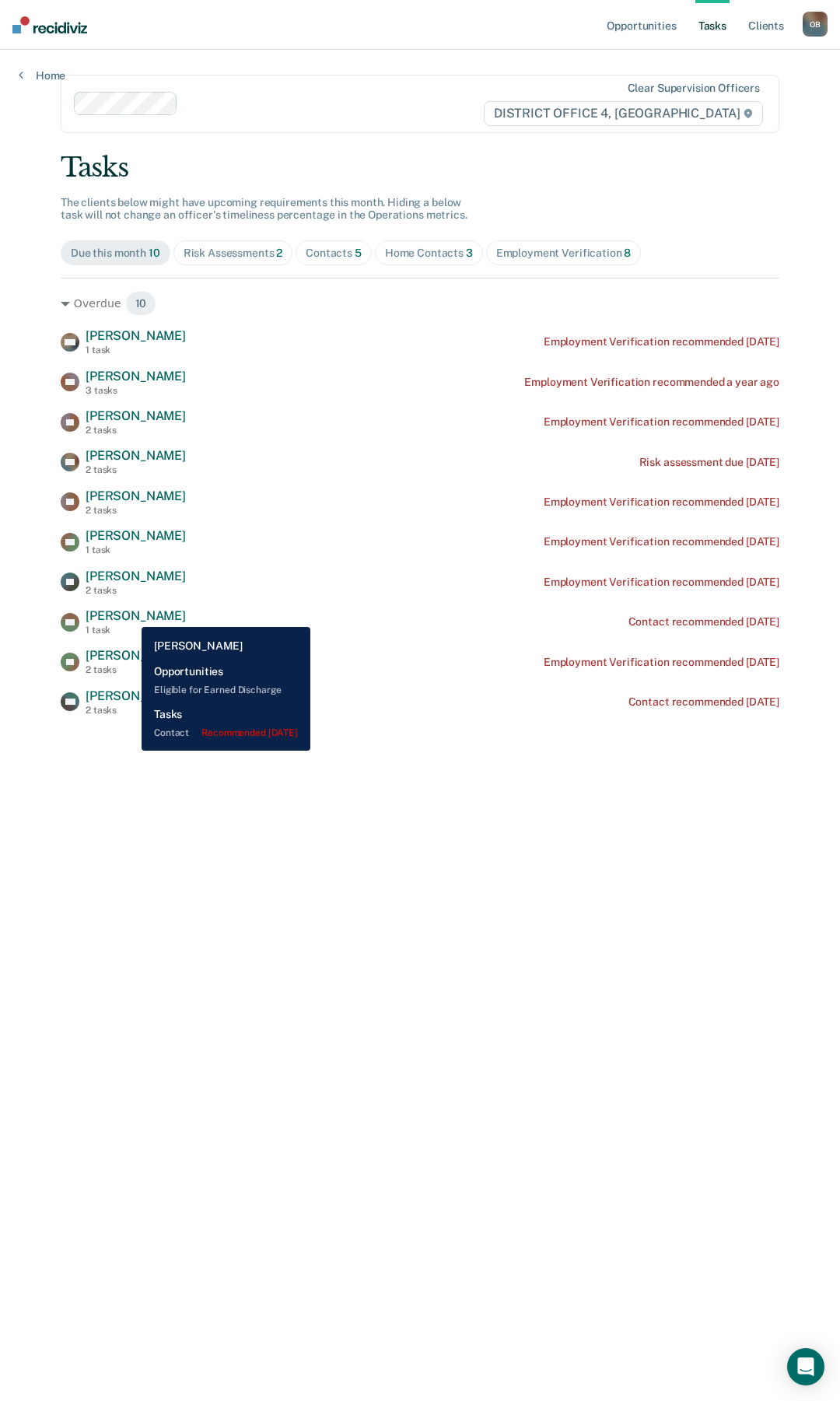
click at [130, 615] on span "[PERSON_NAME]" at bounding box center [135, 615] width 100 height 15
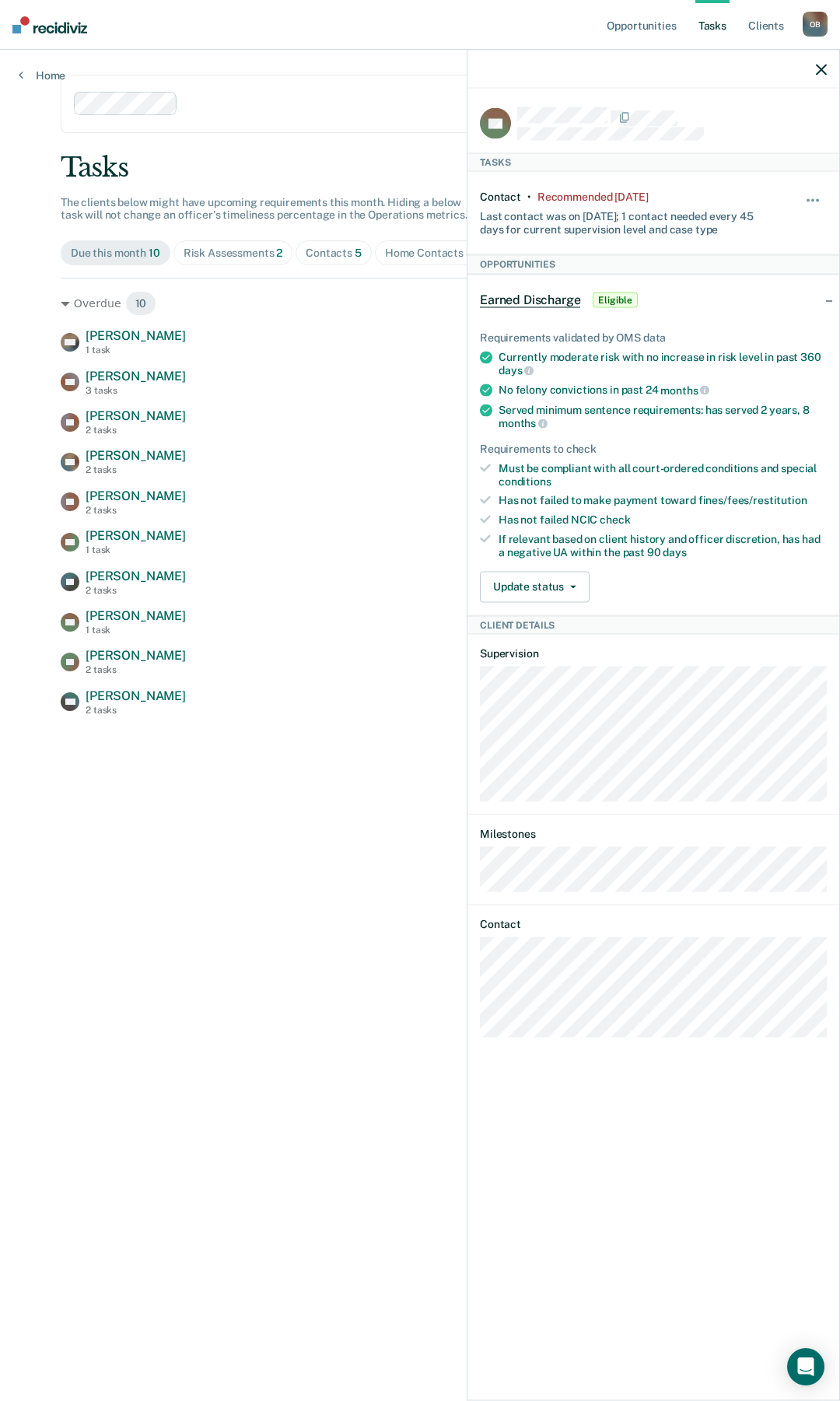
click at [269, 975] on main "Clear supervision officers DISTRICT OFFICE 4, BOISE Tasks The clients below mig…" at bounding box center [420, 707] width 756 height 1313
click at [815, 73] on div at bounding box center [653, 69] width 372 height 39
click at [820, 70] on icon "button" at bounding box center [821, 69] width 11 height 11
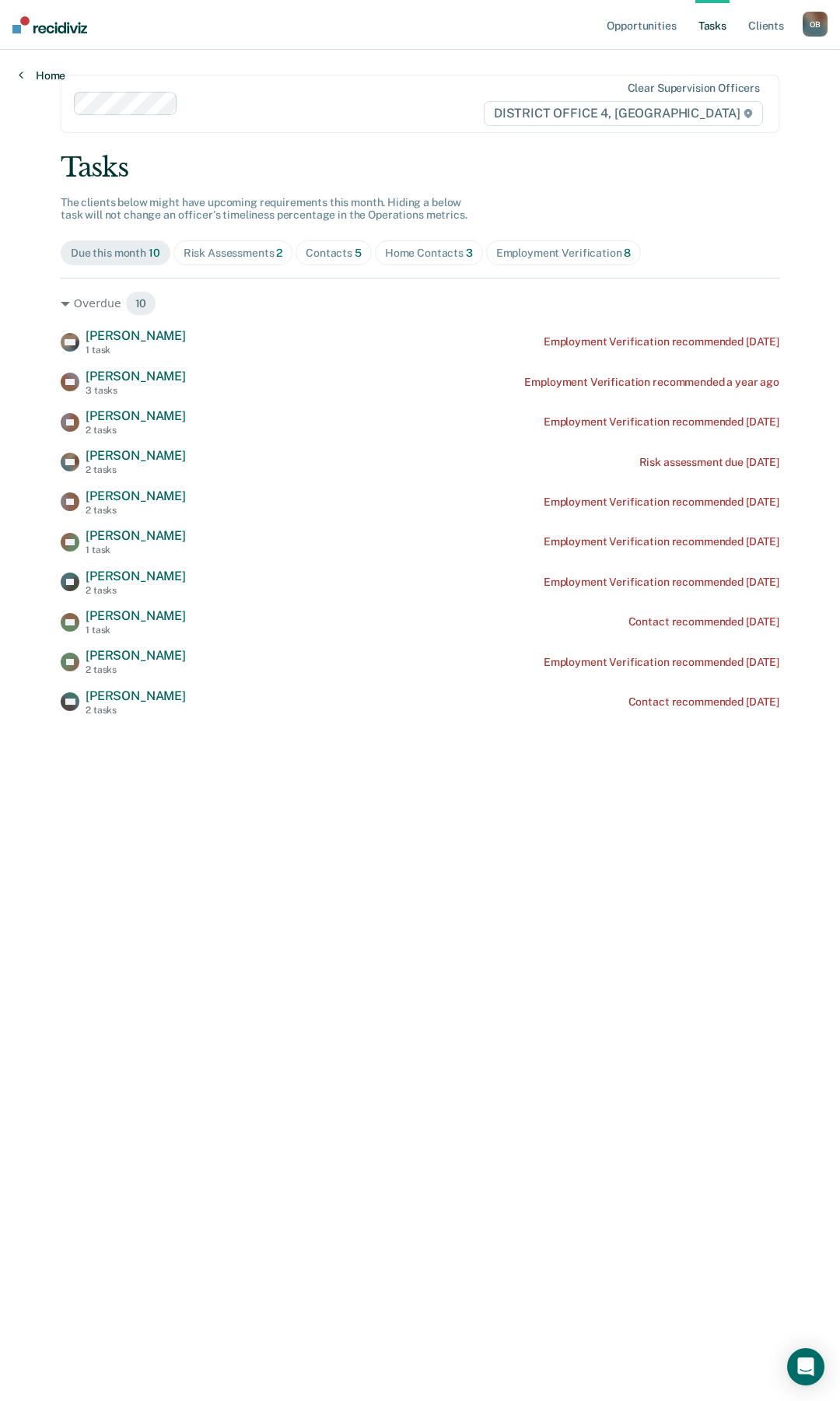
click at [45, 77] on link "Home" at bounding box center [41, 75] width 47 height 14
